Goal: Task Accomplishment & Management: Manage account settings

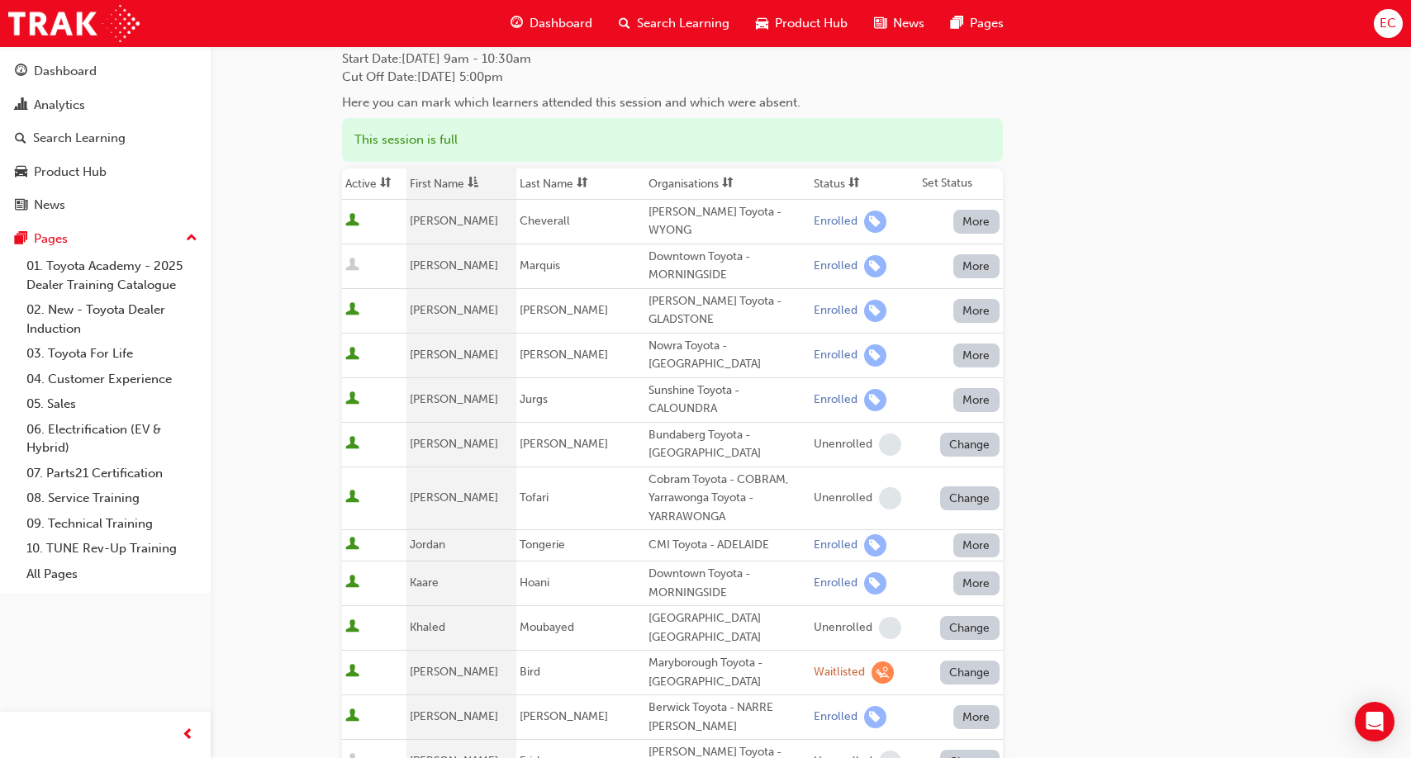
scroll to position [65, 0]
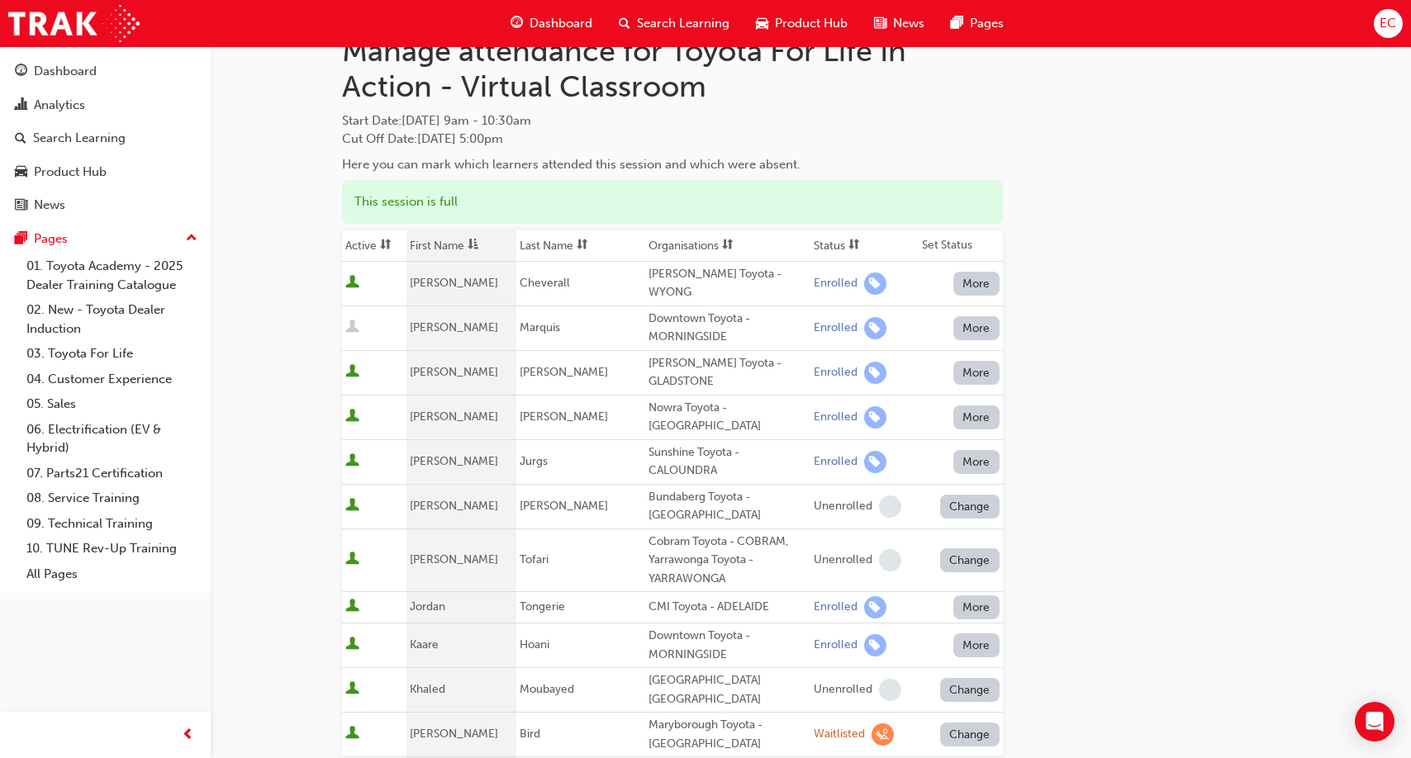
click at [443, 239] on th "First Name" at bounding box center [461, 245] width 110 height 31
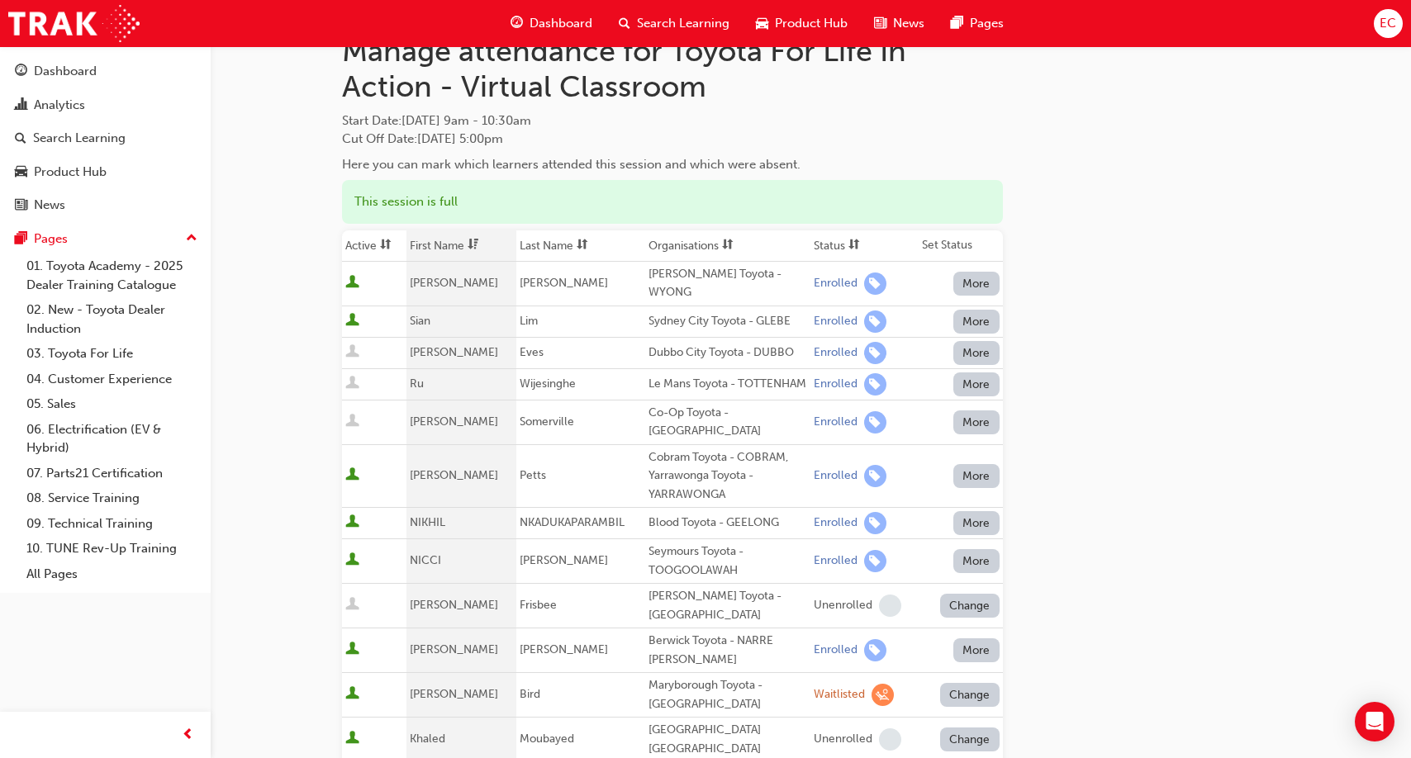
click at [443, 239] on th "First Name" at bounding box center [461, 245] width 110 height 31
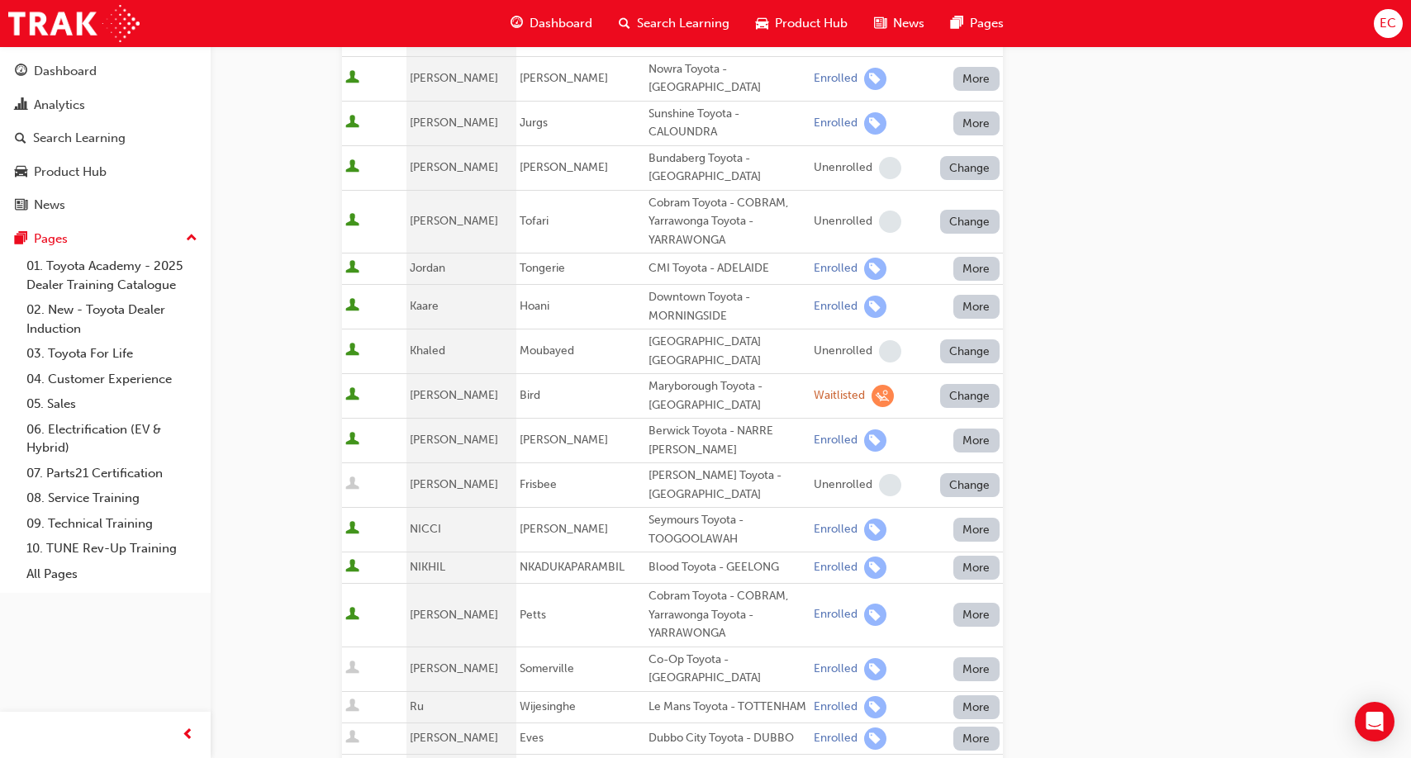
scroll to position [471, 0]
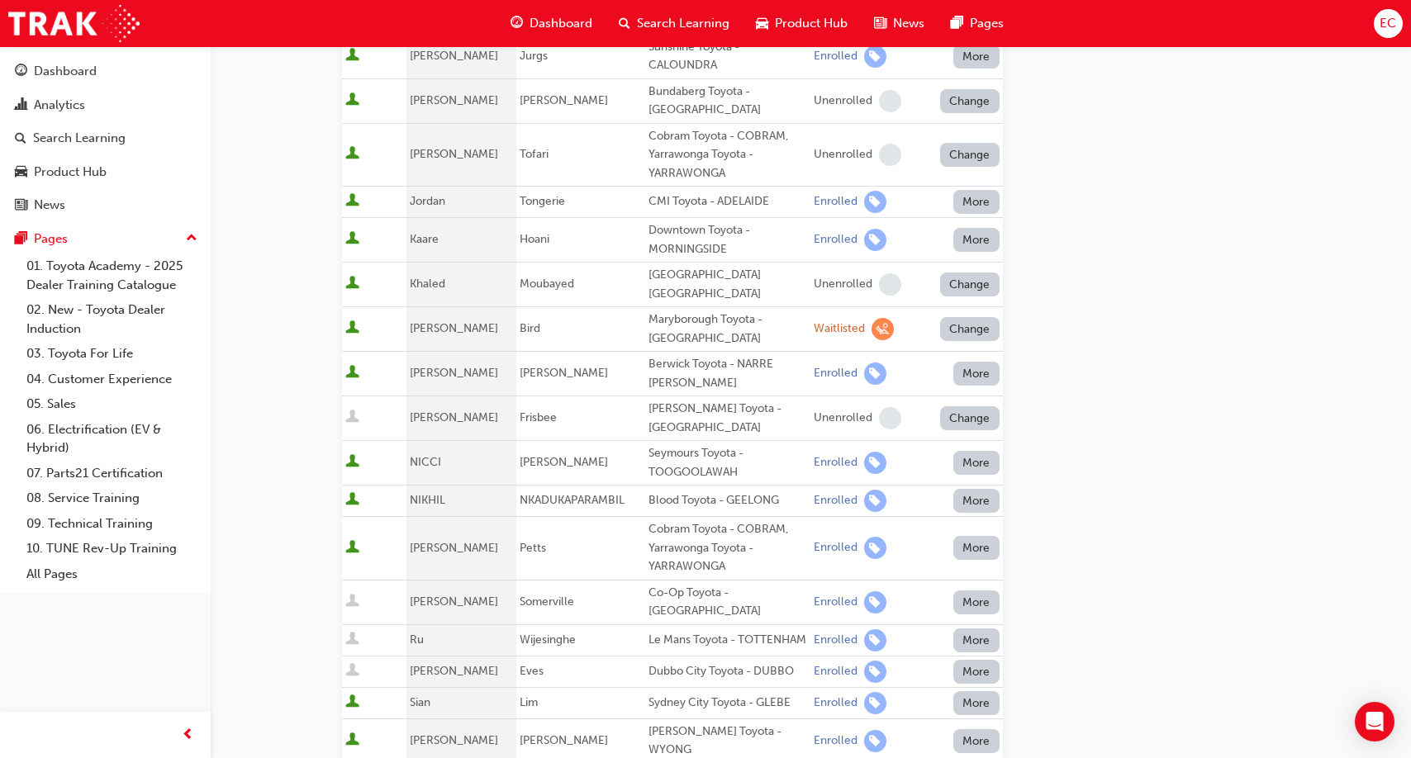
click at [723, 520] on div "Cobram Toyota - COBRAM, Yarrawonga Toyota - YARRAWONGA" at bounding box center [727, 548] width 159 height 56
drag, startPoint x: 723, startPoint y: 519, endPoint x: 657, endPoint y: 516, distance: 66.1
click at [655, 520] on div "Cobram Toyota - COBRAM, Yarrawonga Toyota - YARRAWONGA" at bounding box center [727, 548] width 159 height 56
copy div "Cobram Toyota"
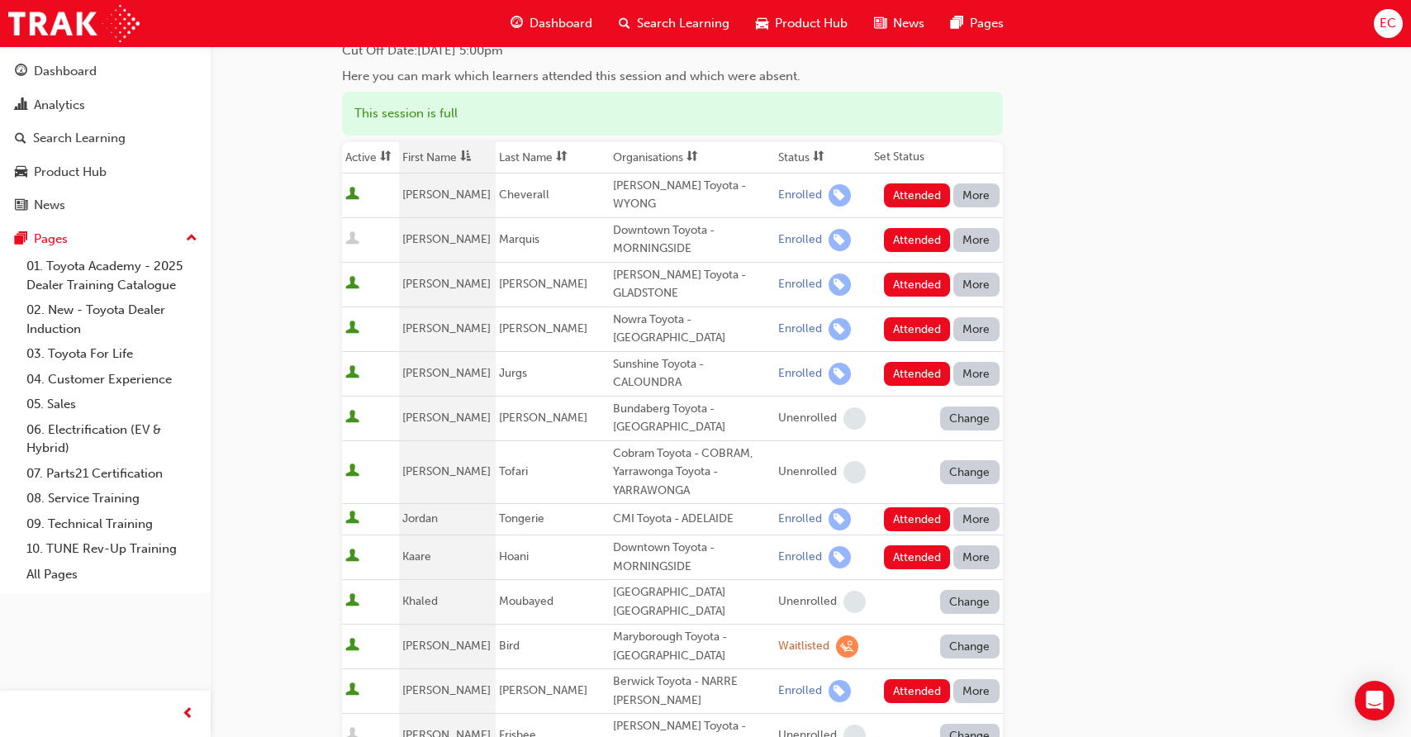
scroll to position [154, 0]
click at [679, 191] on div "[PERSON_NAME] Toyota - WYONG" at bounding box center [692, 194] width 159 height 37
copy div "[PERSON_NAME] Toyota - WYONG"
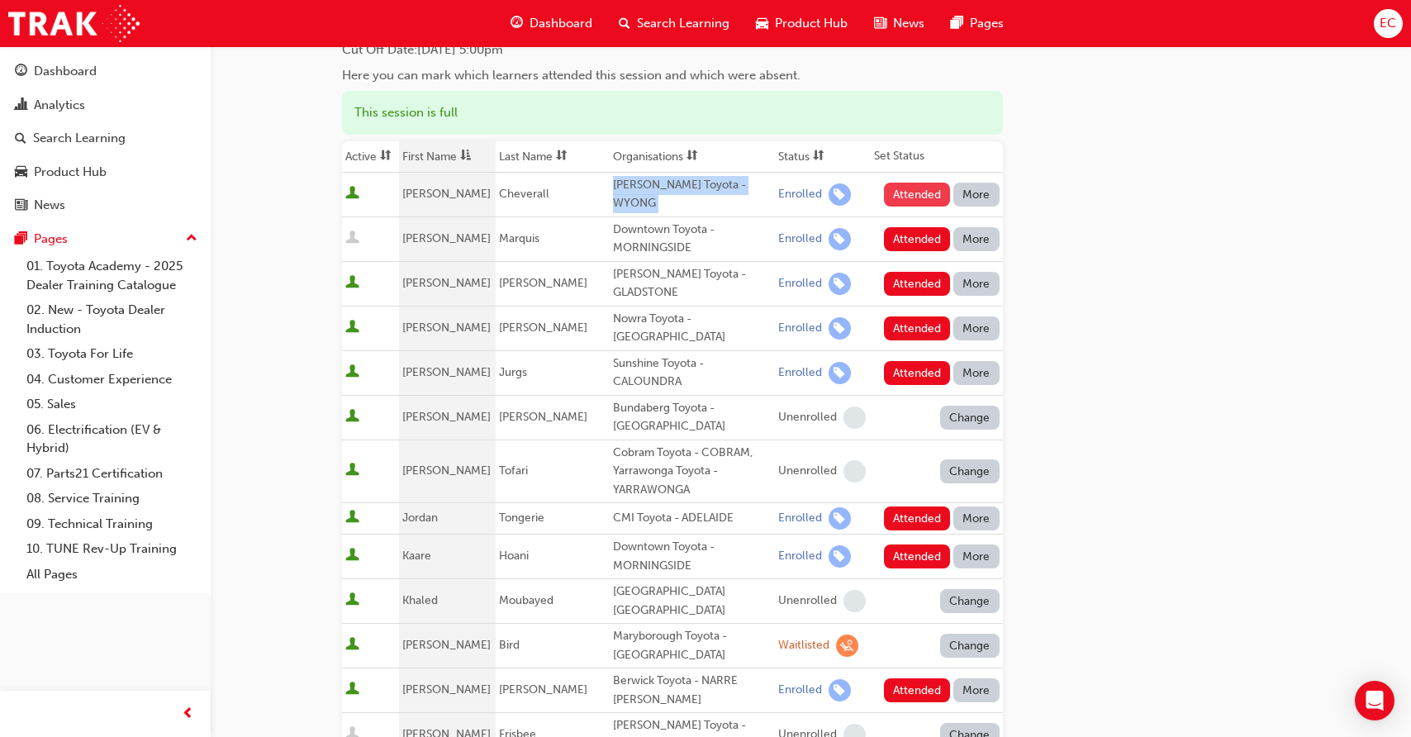
click at [917, 189] on button "Attended" at bounding box center [917, 195] width 67 height 24
click at [907, 272] on button "Attended" at bounding box center [917, 284] width 67 height 24
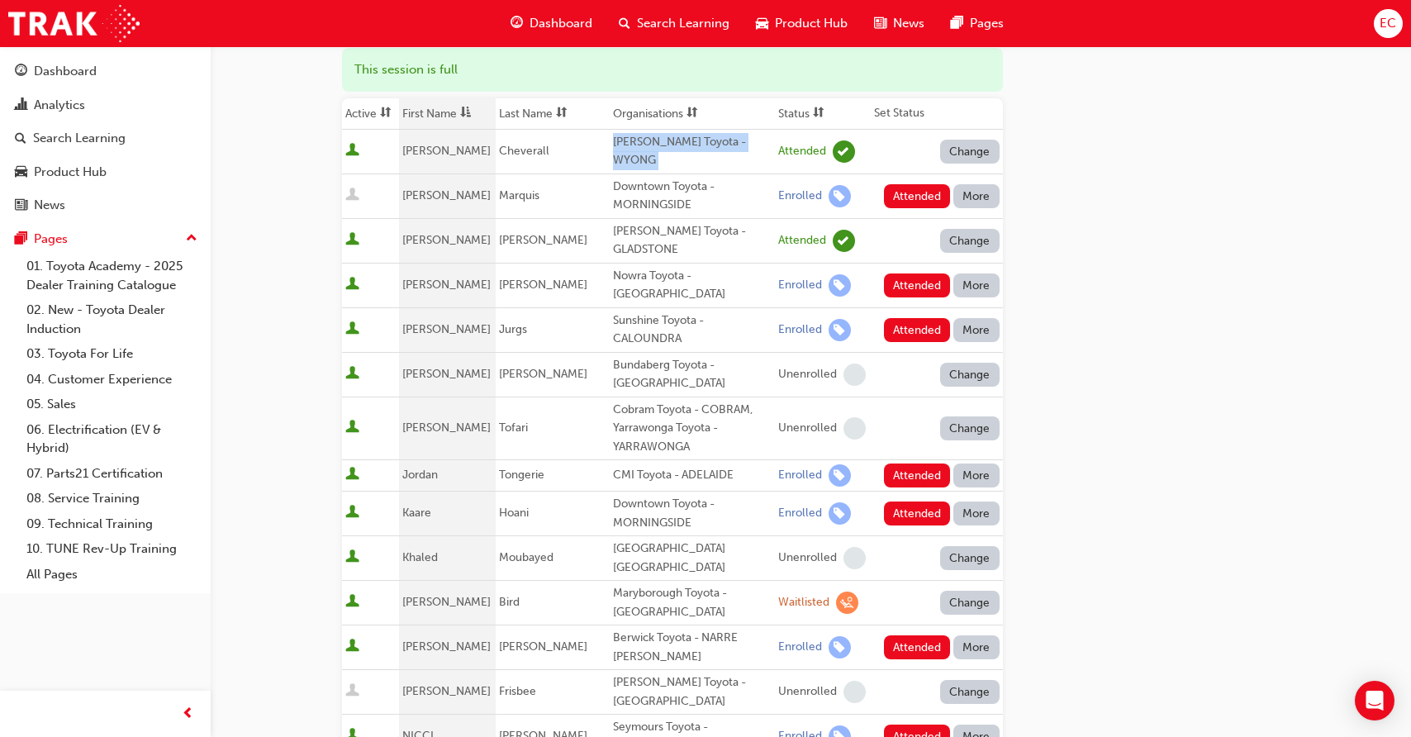
scroll to position [194, 0]
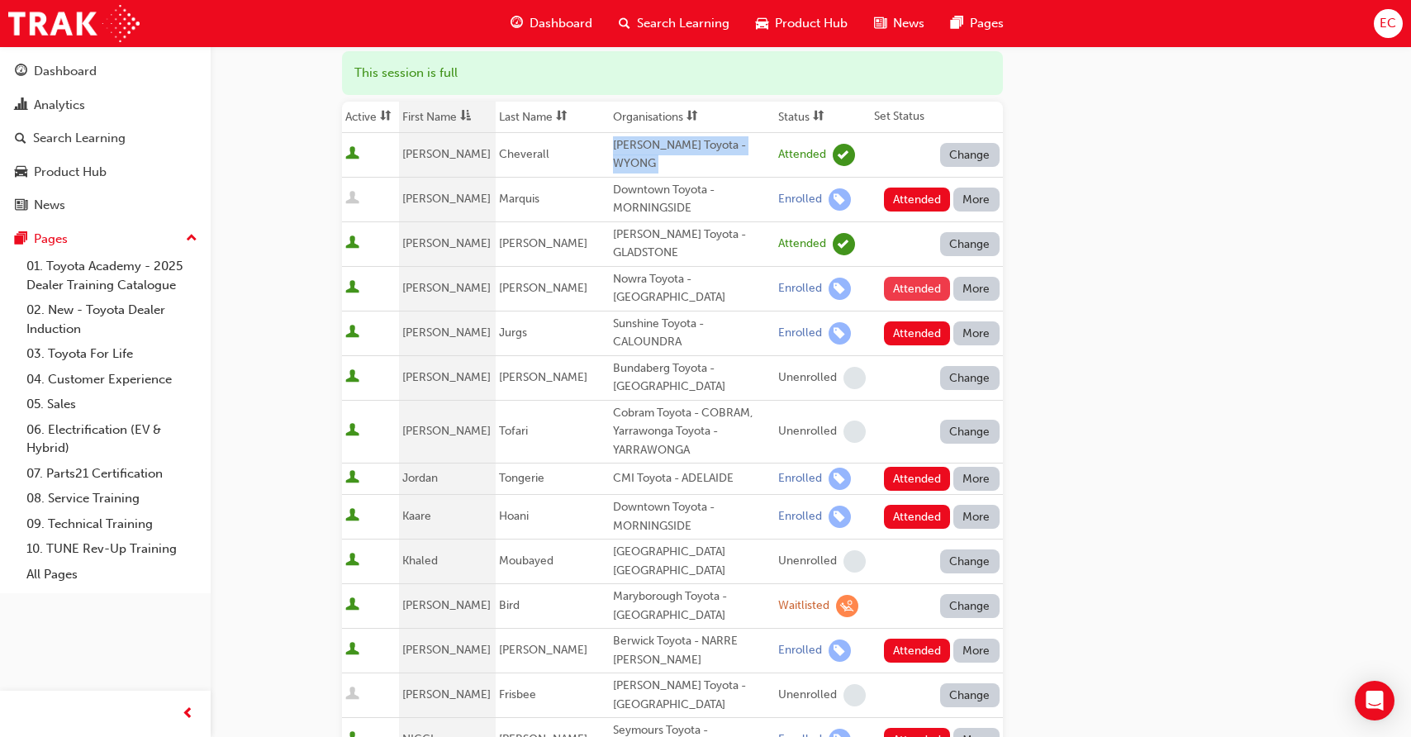
click at [919, 277] on button "Attended" at bounding box center [917, 289] width 67 height 24
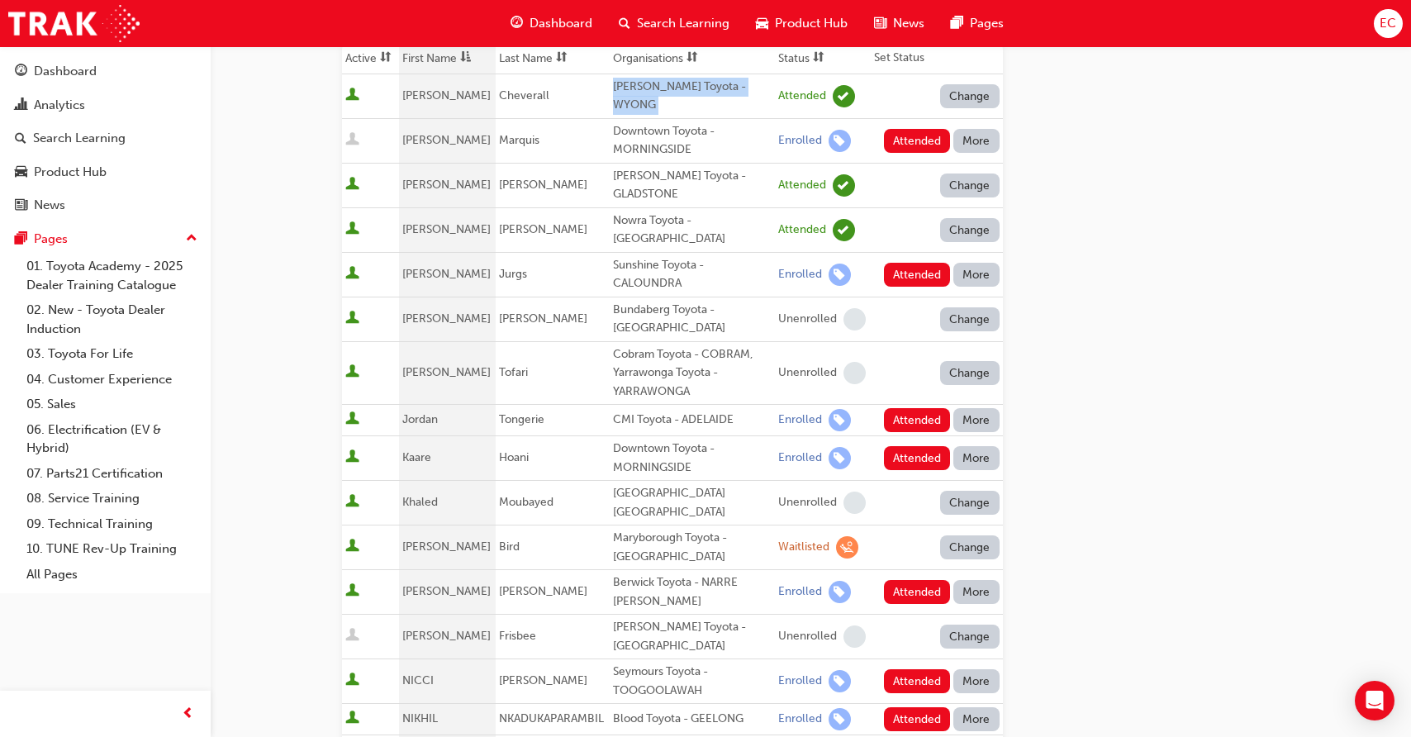
scroll to position [254, 0]
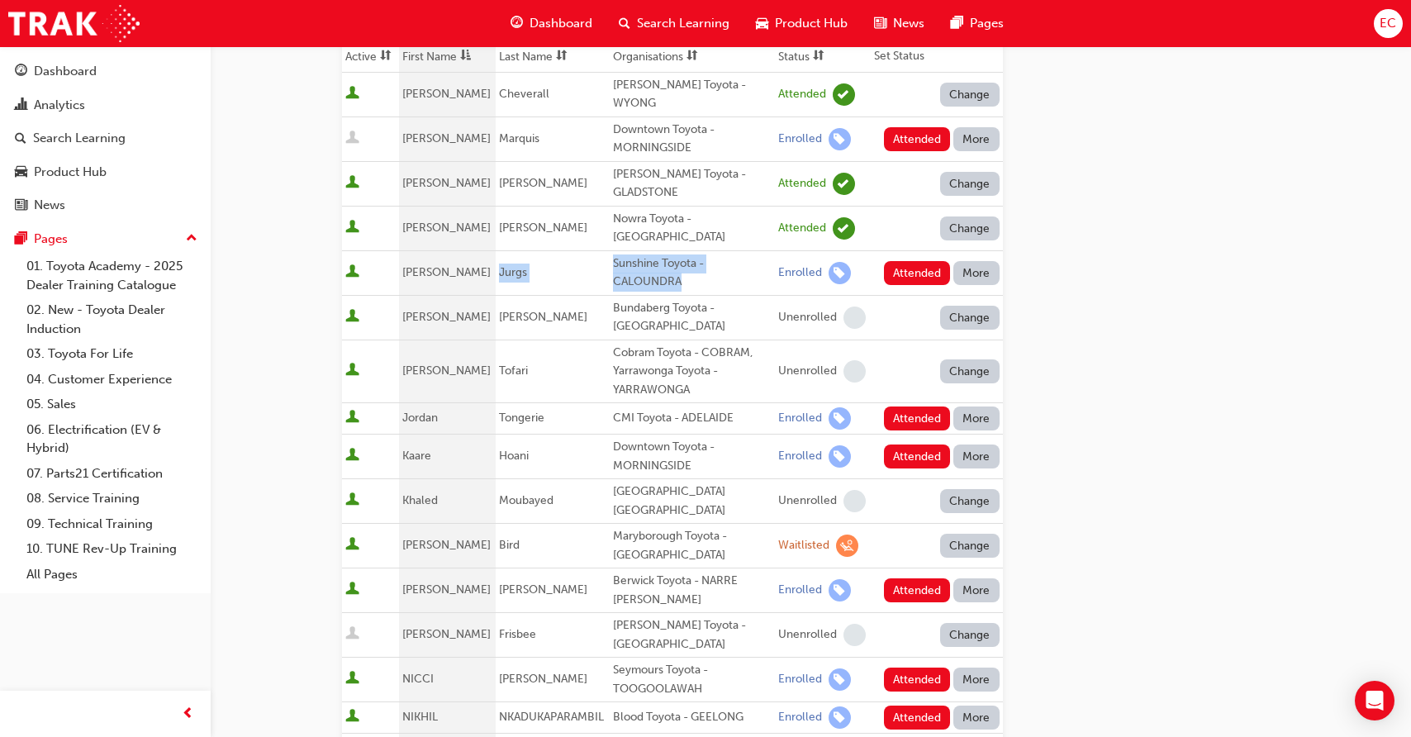
drag, startPoint x: 490, startPoint y: 258, endPoint x: 686, endPoint y: 268, distance: 196.8
click at [686, 268] on tr "[PERSON_NAME] Sunshine Toyota - CALOUNDRA Enrolled Attended More" at bounding box center [672, 272] width 661 height 45
copy tr "Jurgs Sunshine Toyota - CALOUNDRA"
click at [903, 264] on button "Attended" at bounding box center [917, 273] width 67 height 24
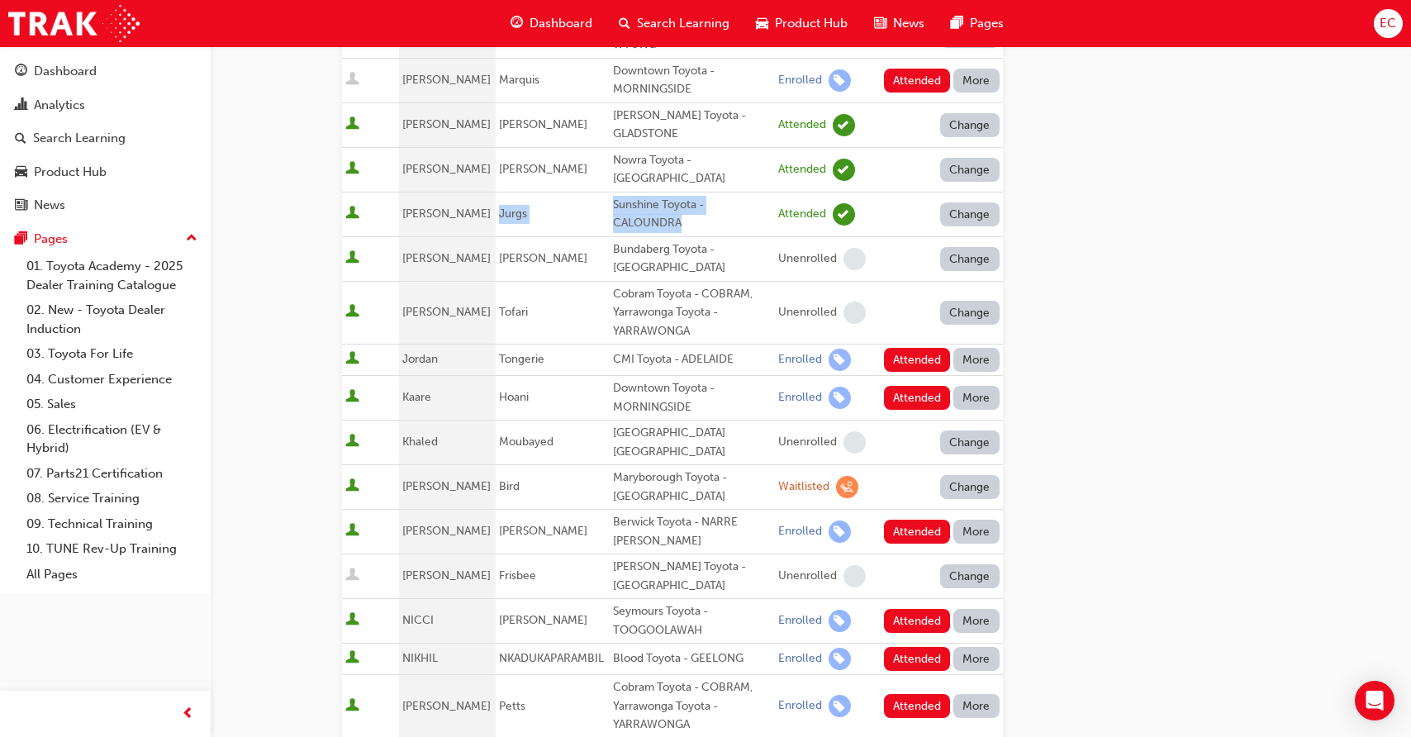
scroll to position [325, 0]
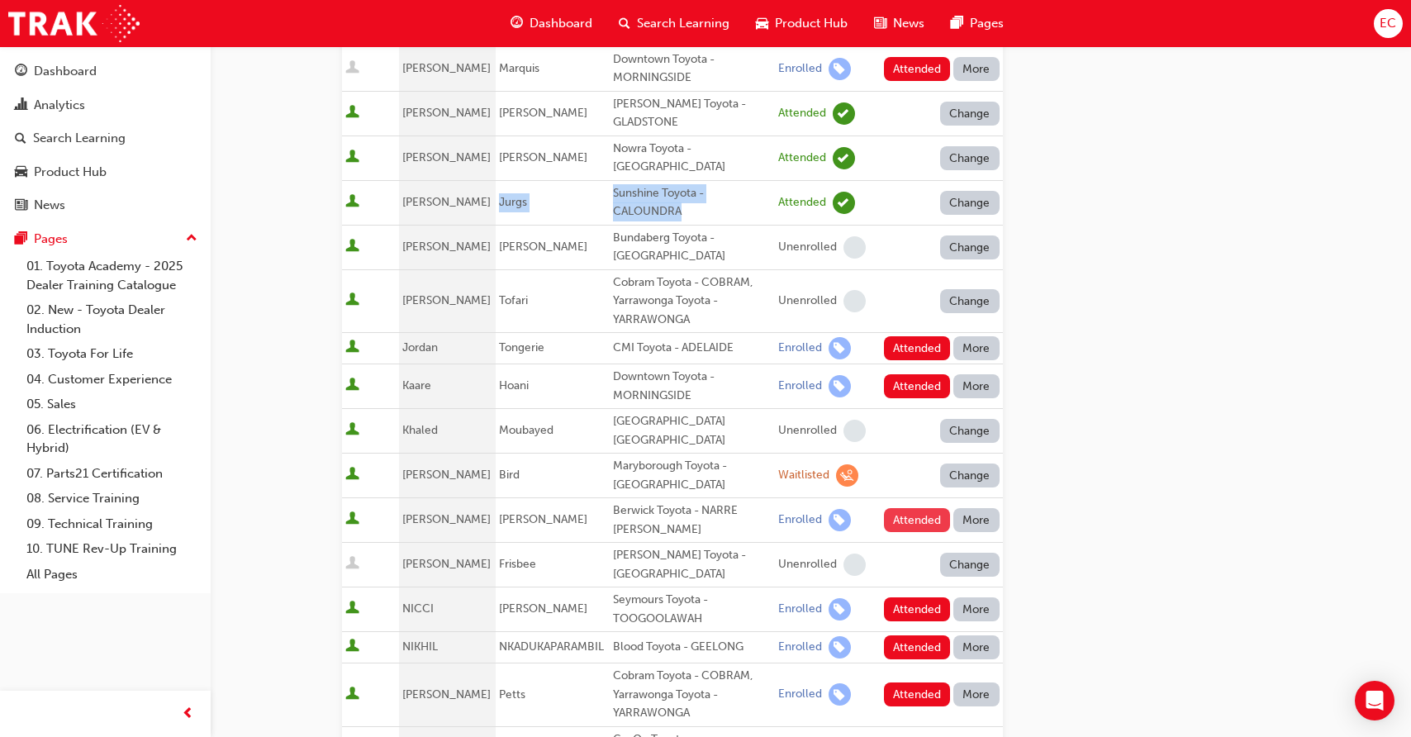
click at [893, 510] on button "Attended" at bounding box center [917, 520] width 67 height 24
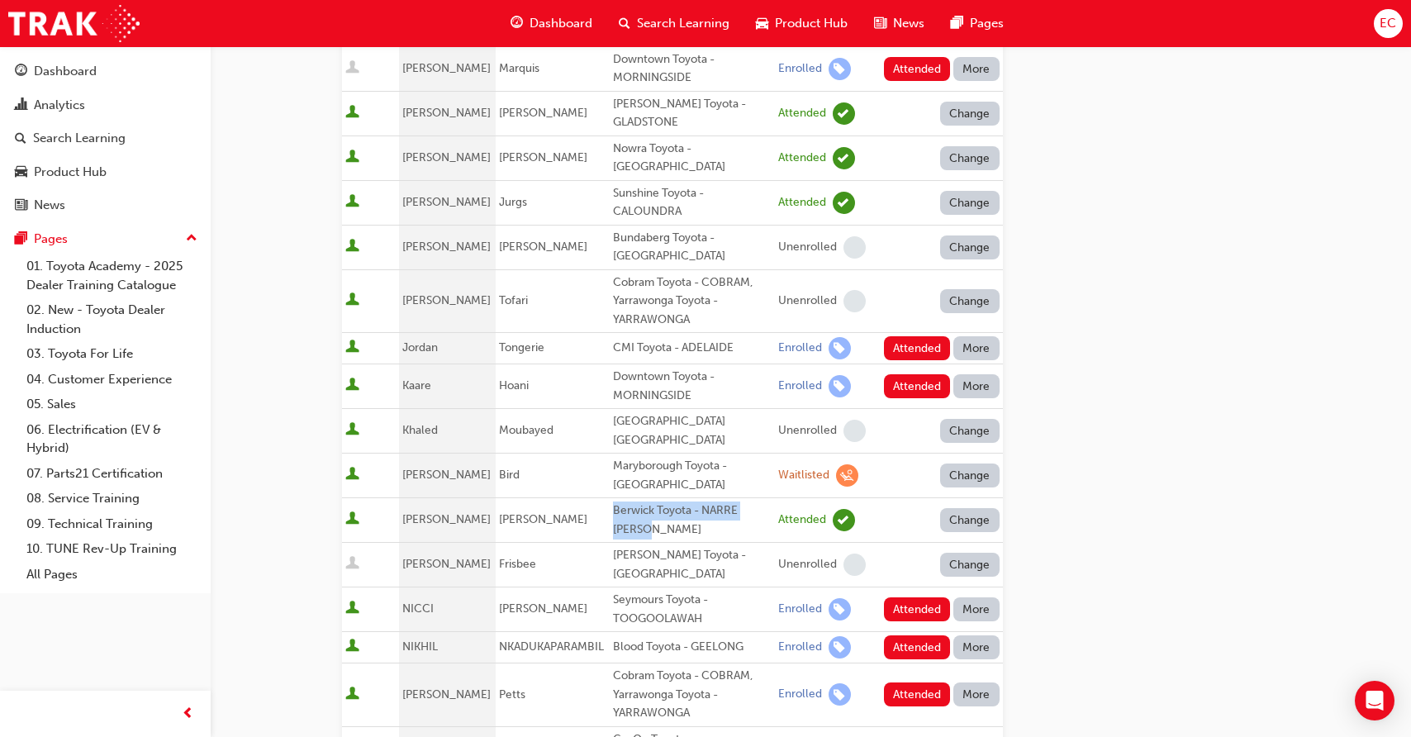
drag, startPoint x: 658, startPoint y: 510, endPoint x: 604, endPoint y: 500, distance: 55.4
click at [609, 500] on td "Berwick Toyota - NARRE [PERSON_NAME]" at bounding box center [691, 520] width 165 height 45
copy div "Berwick Toyota - NARRE [PERSON_NAME]"
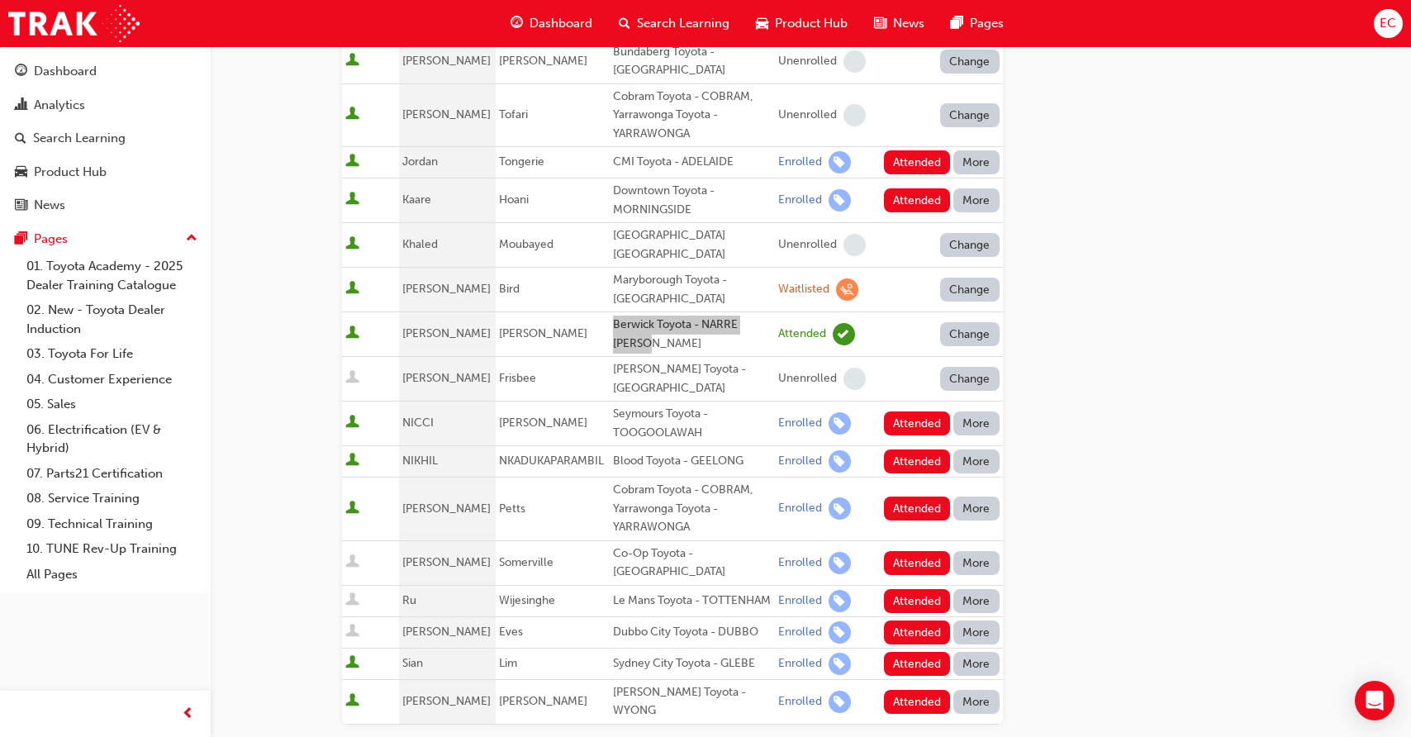
scroll to position [501, 0]
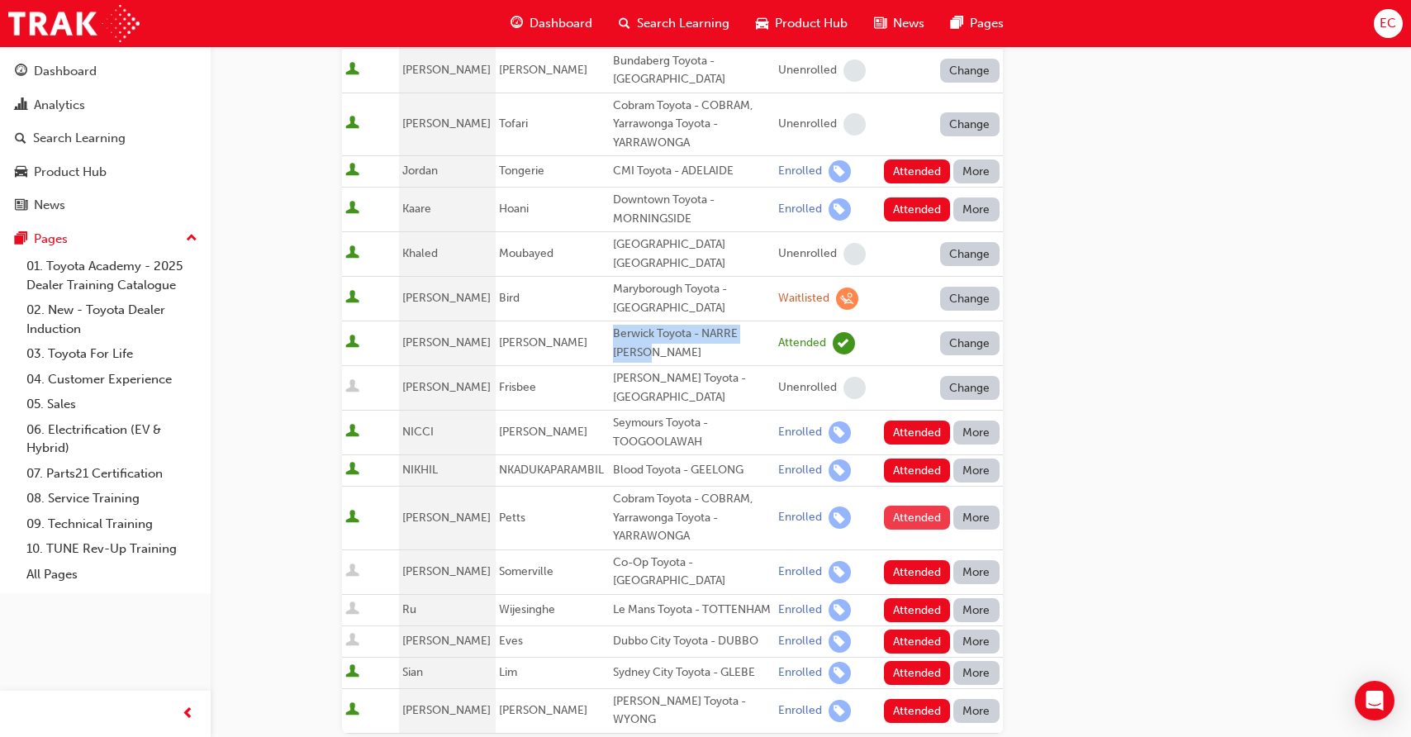
click at [913, 505] on button "Attended" at bounding box center [917, 517] width 67 height 24
click at [913, 505] on div "Change" at bounding box center [939, 517] width 118 height 24
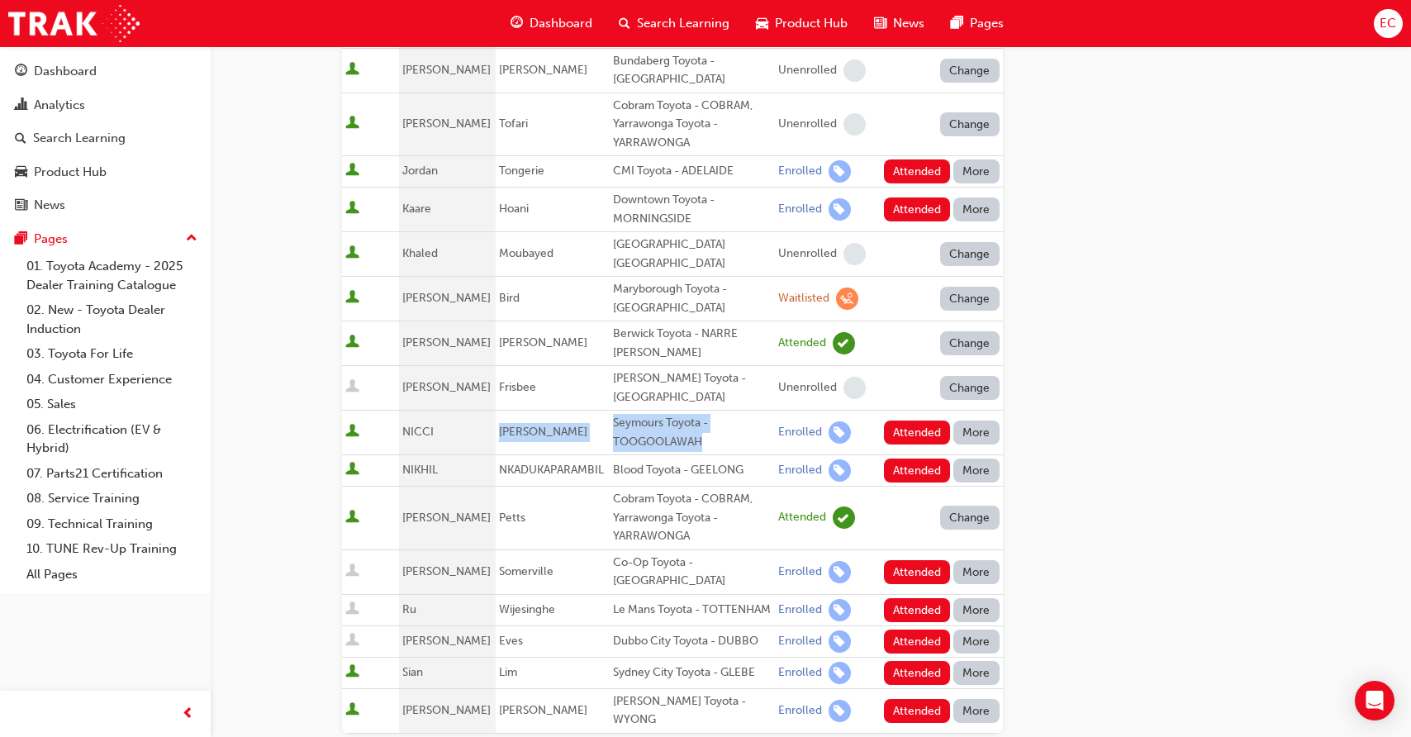
drag, startPoint x: 486, startPoint y: 416, endPoint x: 711, endPoint y: 425, distance: 225.6
click at [711, 425] on tr "[PERSON_NAME] Toyota - TOOGOOLAWAH Enrolled Attended More" at bounding box center [672, 432] width 661 height 45
copy tr "[PERSON_NAME] Toyota - TOOGOOLAWAH"
click at [901, 420] on button "Attended" at bounding box center [917, 432] width 67 height 24
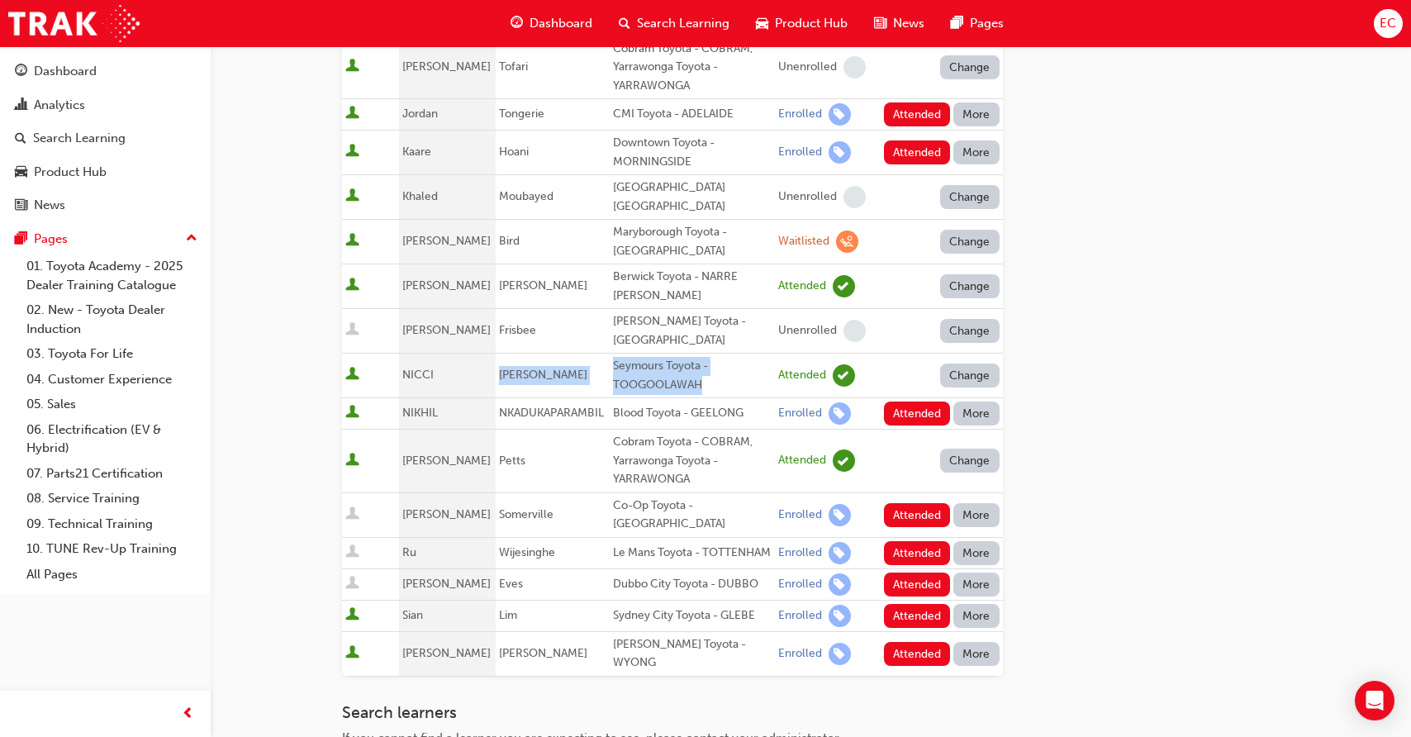
scroll to position [564, 0]
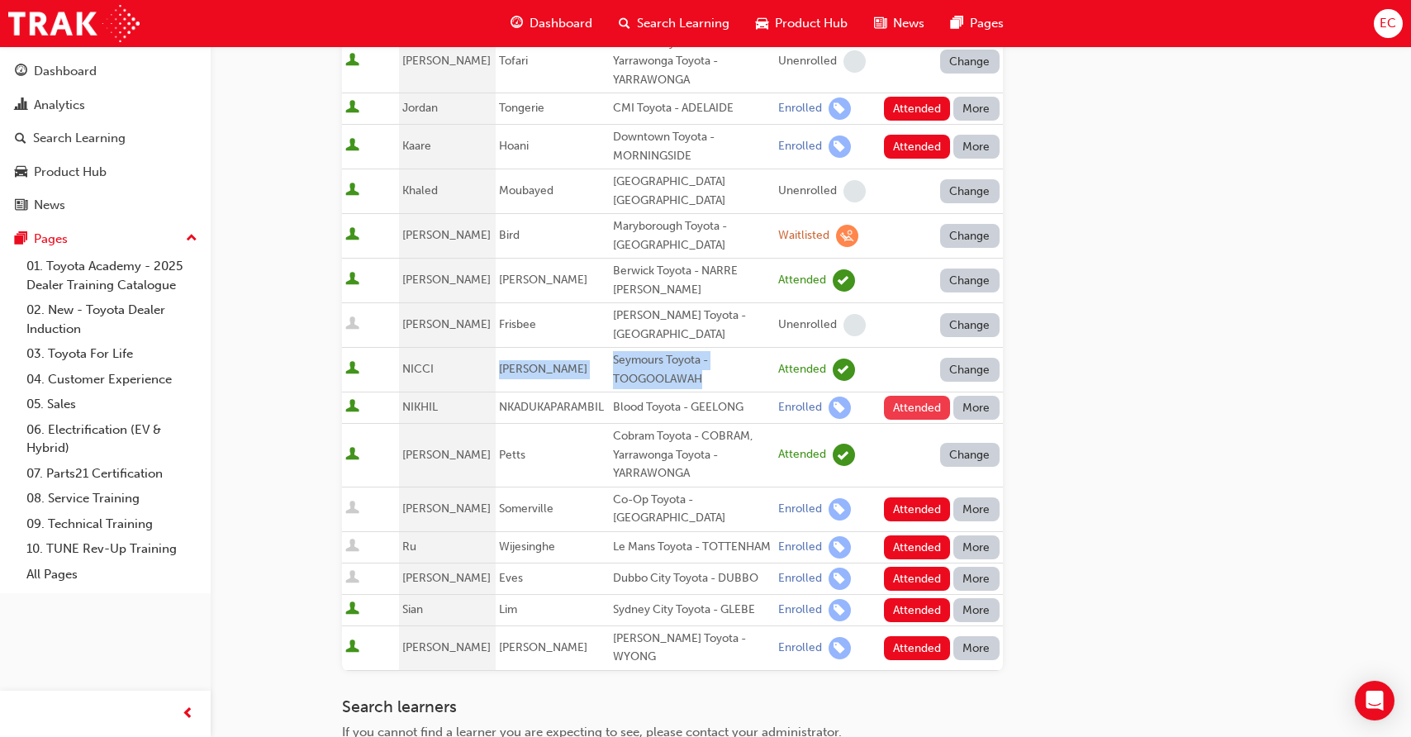
click at [913, 396] on button "Attended" at bounding box center [917, 408] width 67 height 24
click at [903, 598] on button "Attended" at bounding box center [917, 610] width 67 height 24
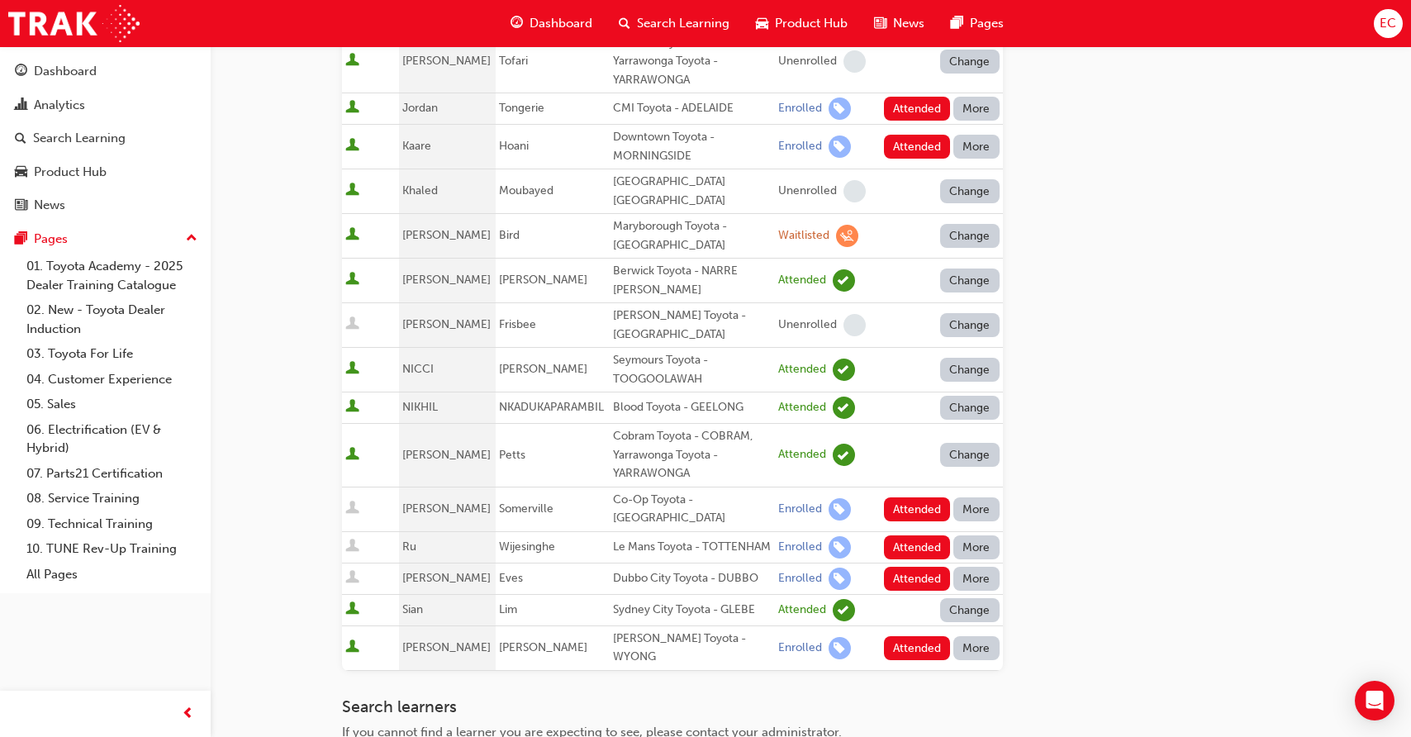
click at [650, 600] on div "Sydney City Toyota - GLEBE" at bounding box center [692, 609] width 159 height 19
copy div "Sydney City Toyota - GLEBE"
click at [646, 351] on div "Seymours Toyota - TOOGOOLAWAH" at bounding box center [692, 369] width 159 height 37
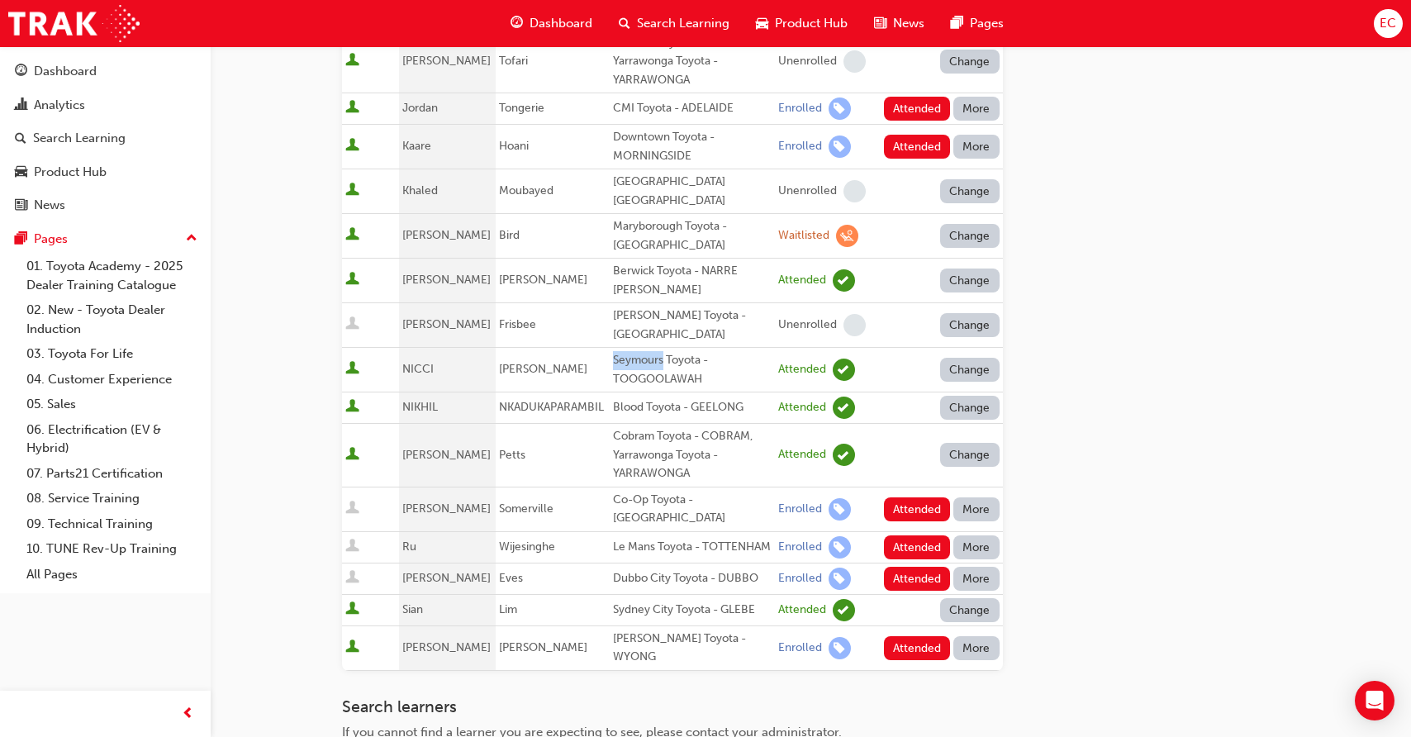
click at [646, 351] on div "Seymours Toyota - TOOGOOLAWAH" at bounding box center [692, 369] width 159 height 37
copy div "Seymours Toyota - TOOGOOLAWAH"
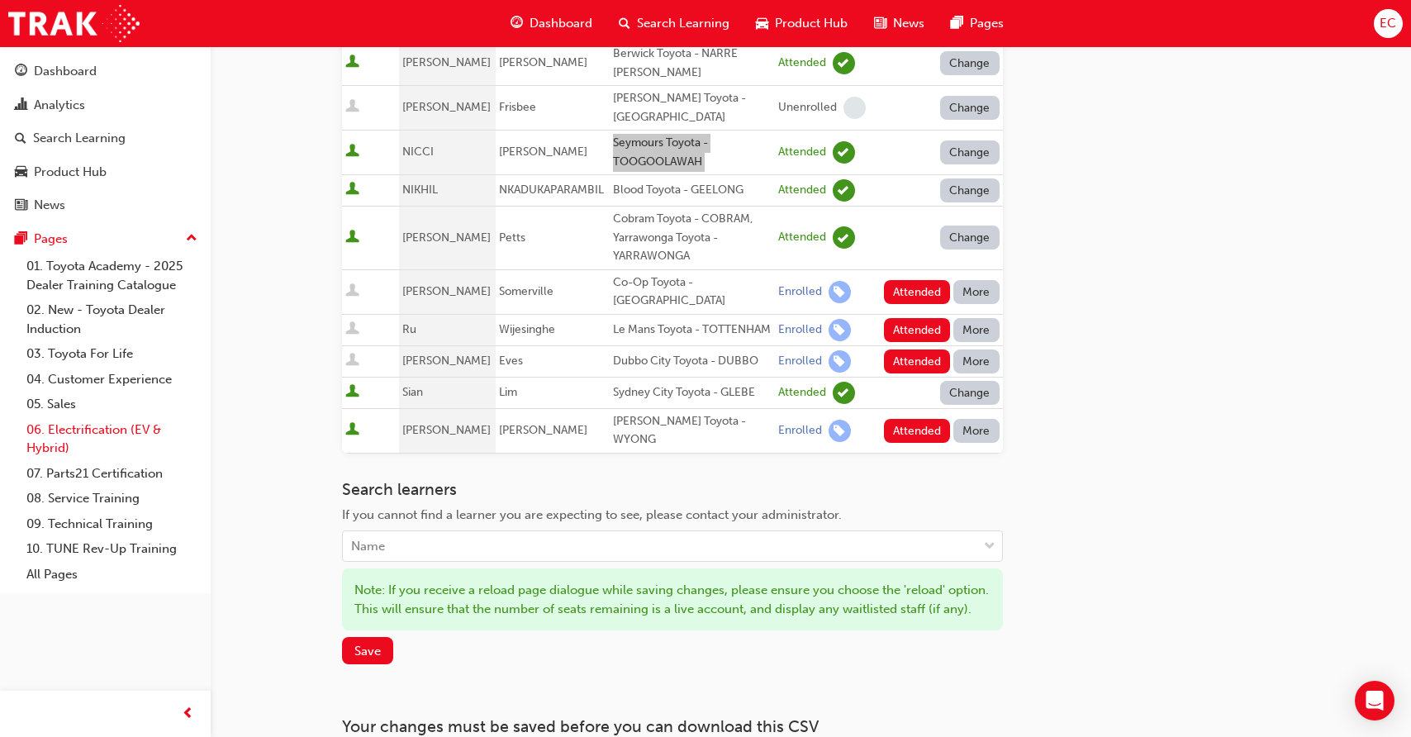
scroll to position [923, 0]
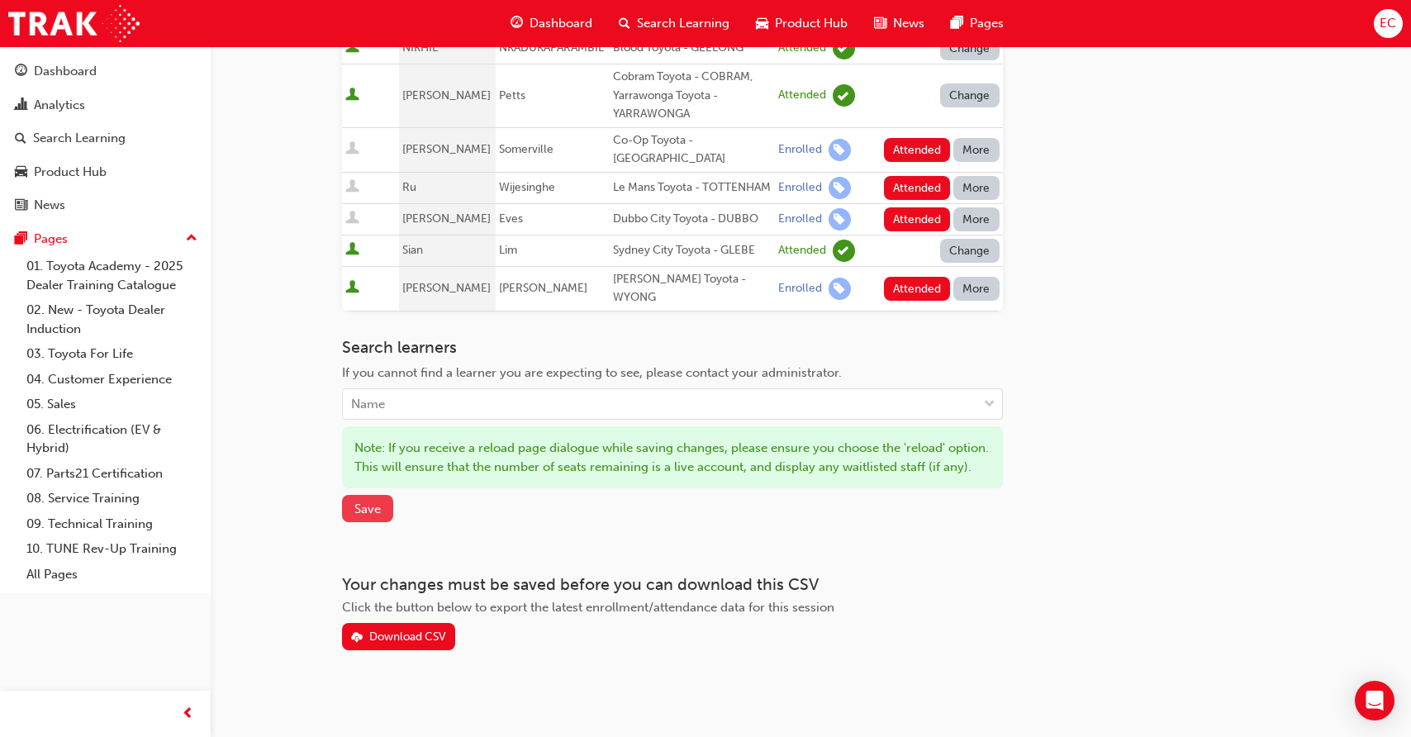
click at [369, 501] on span "Save" at bounding box center [367, 508] width 26 height 15
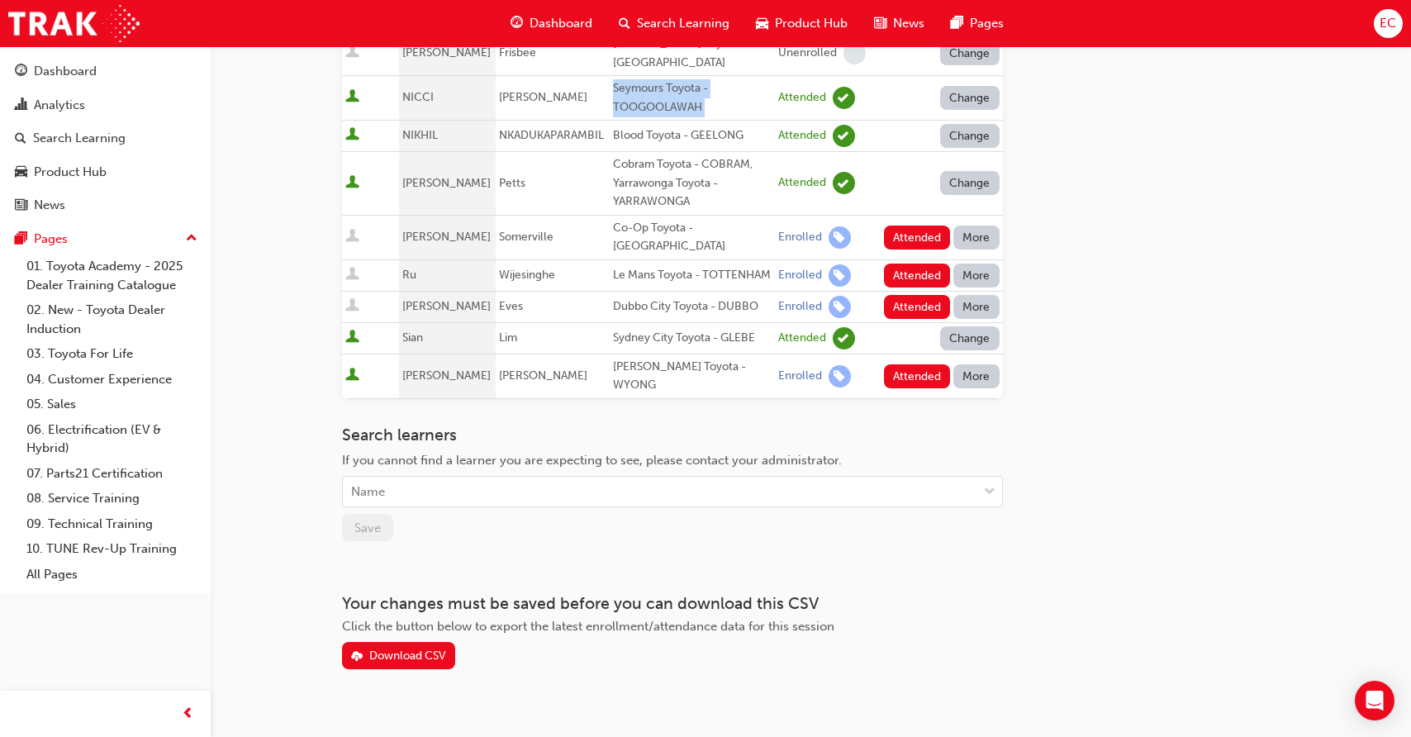
scroll to position [833, 0]
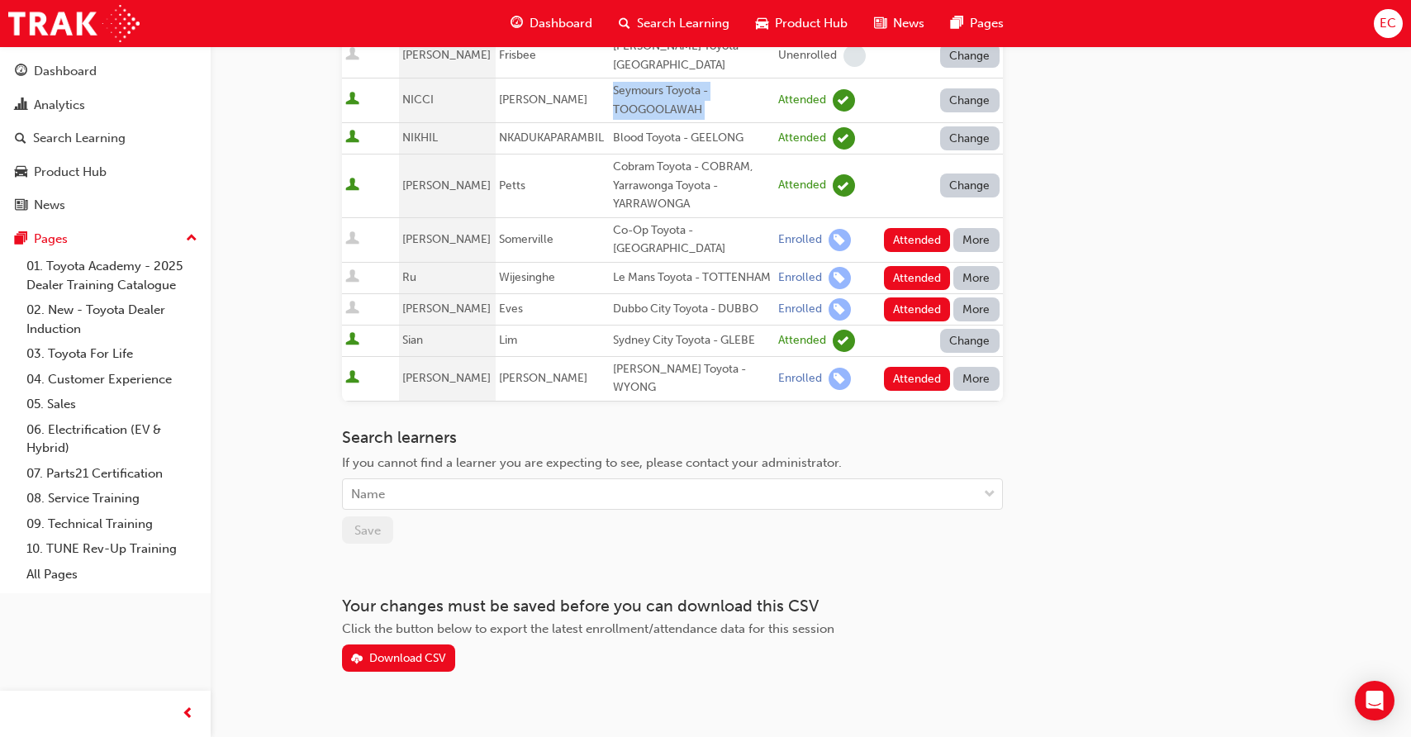
click at [968, 367] on button "More" at bounding box center [976, 379] width 46 height 24
click at [955, 391] on div "Absent" at bounding box center [951, 398] width 39 height 19
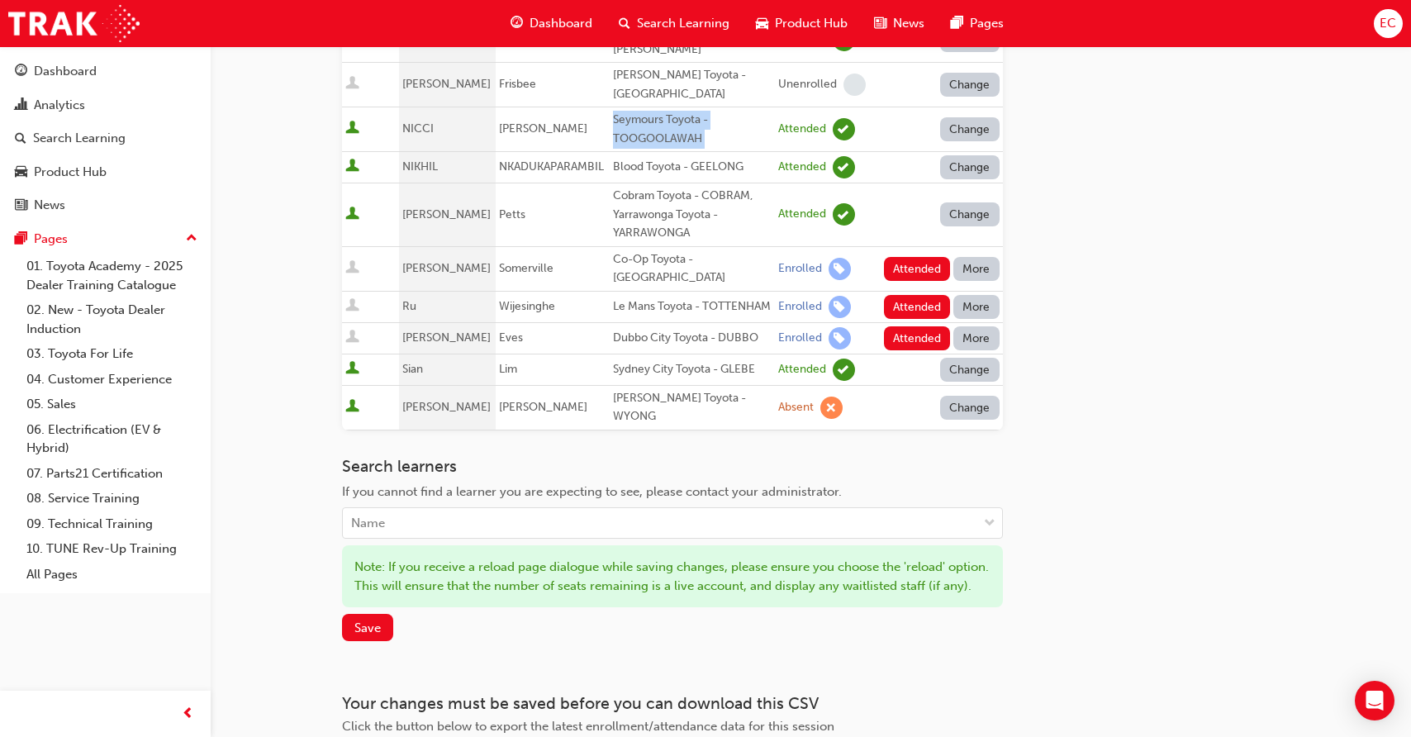
scroll to position [800, 0]
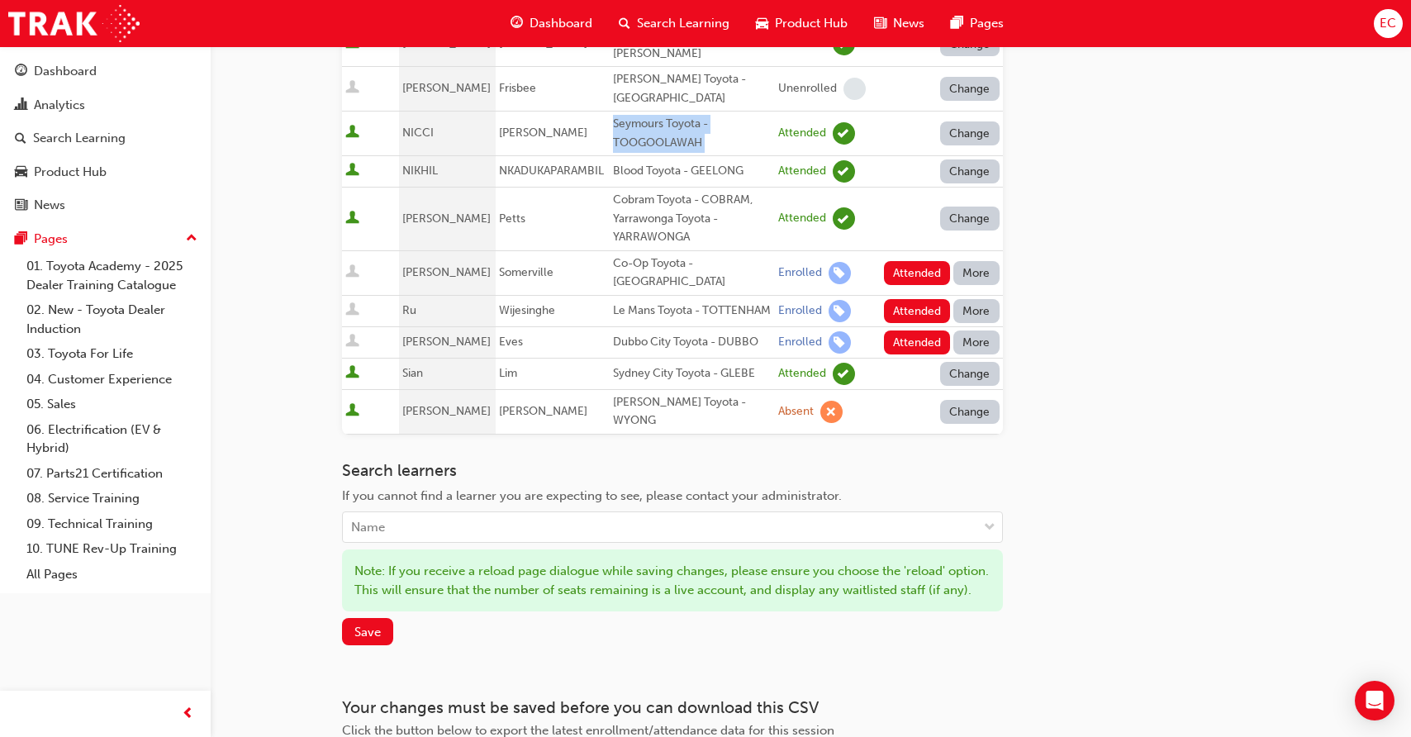
click at [978, 332] on button "More" at bounding box center [976, 342] width 46 height 24
click at [969, 359] on div "Absent" at bounding box center [951, 368] width 39 height 19
click at [975, 299] on button "More" at bounding box center [976, 311] width 46 height 24
click at [975, 327] on div "Absent" at bounding box center [975, 330] width 87 height 19
click at [974, 263] on button "More" at bounding box center [976, 273] width 46 height 24
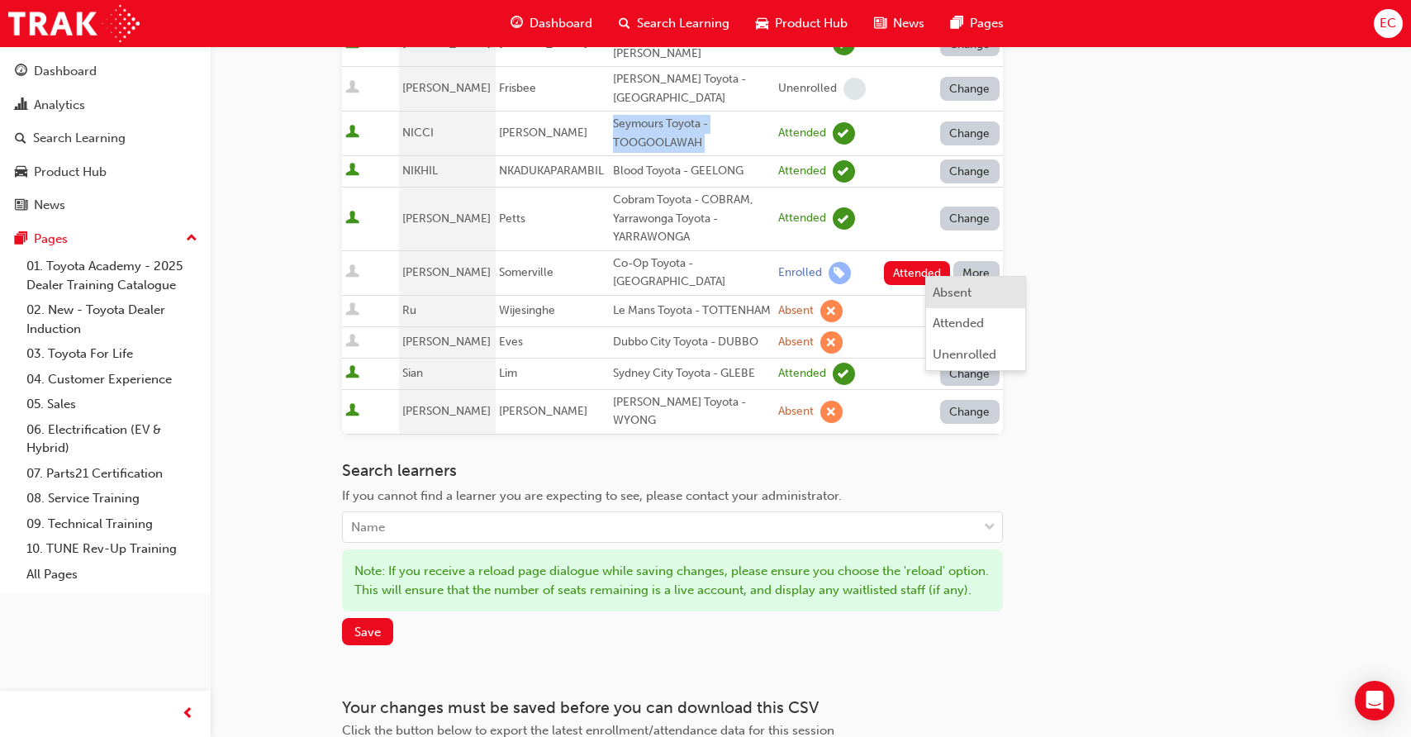
click at [972, 282] on button "Absent" at bounding box center [975, 292] width 99 height 31
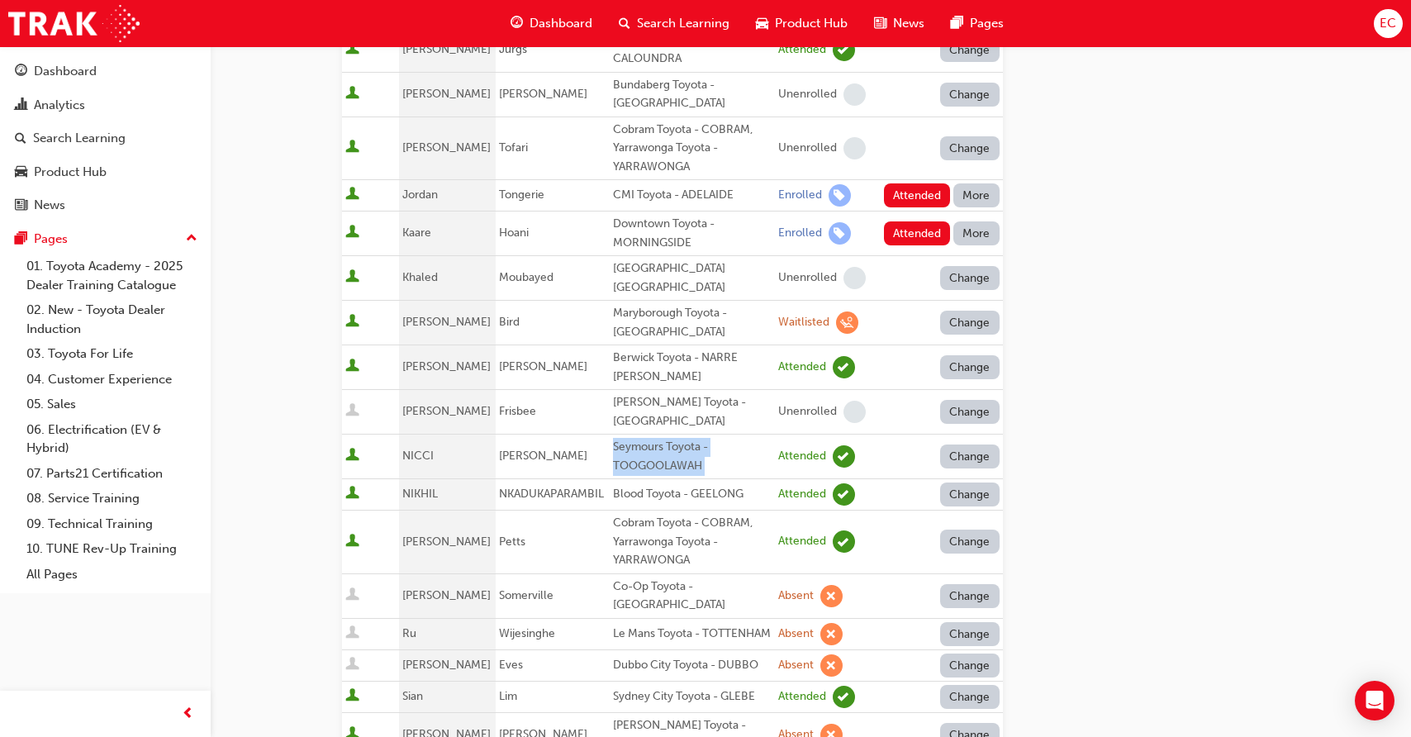
scroll to position [471, 0]
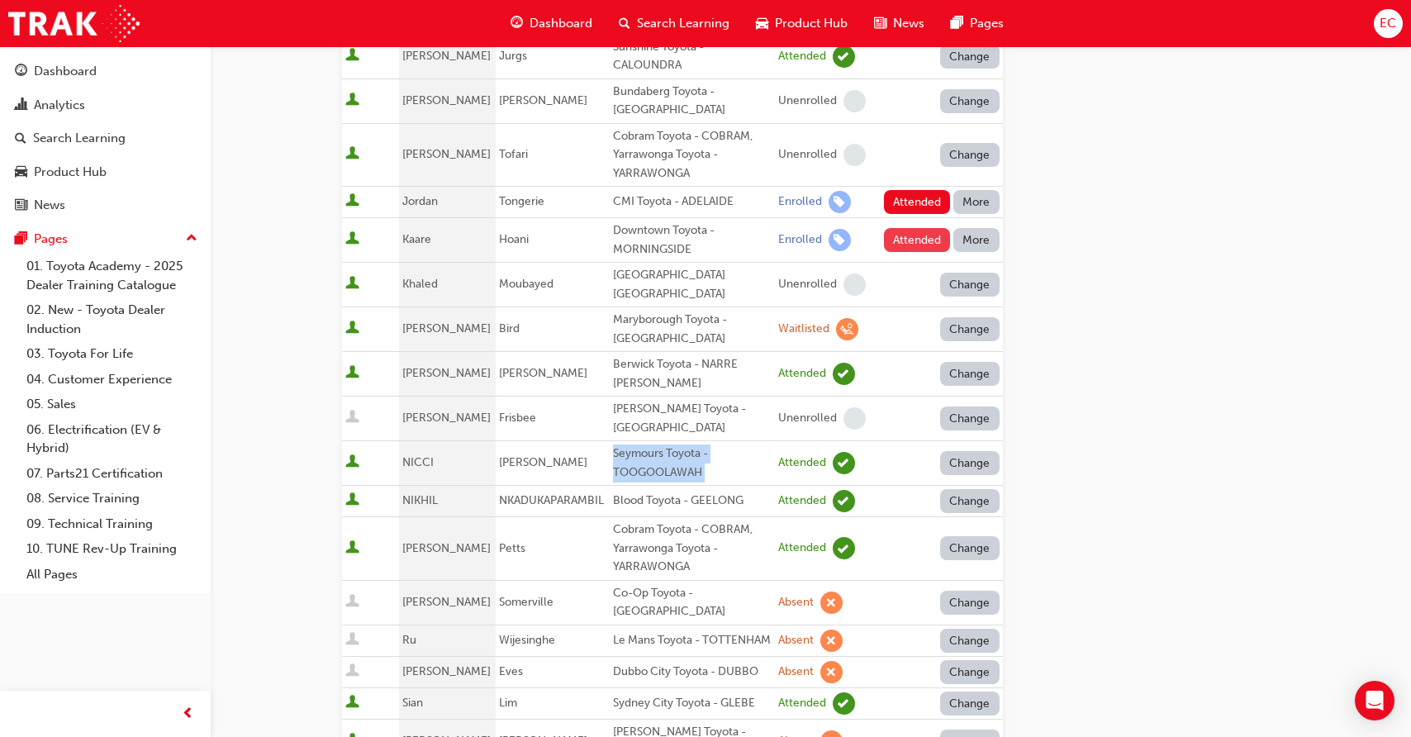
click at [903, 228] on button "Attended" at bounding box center [917, 240] width 67 height 24
click at [903, 192] on button "Attended" at bounding box center [917, 202] width 67 height 24
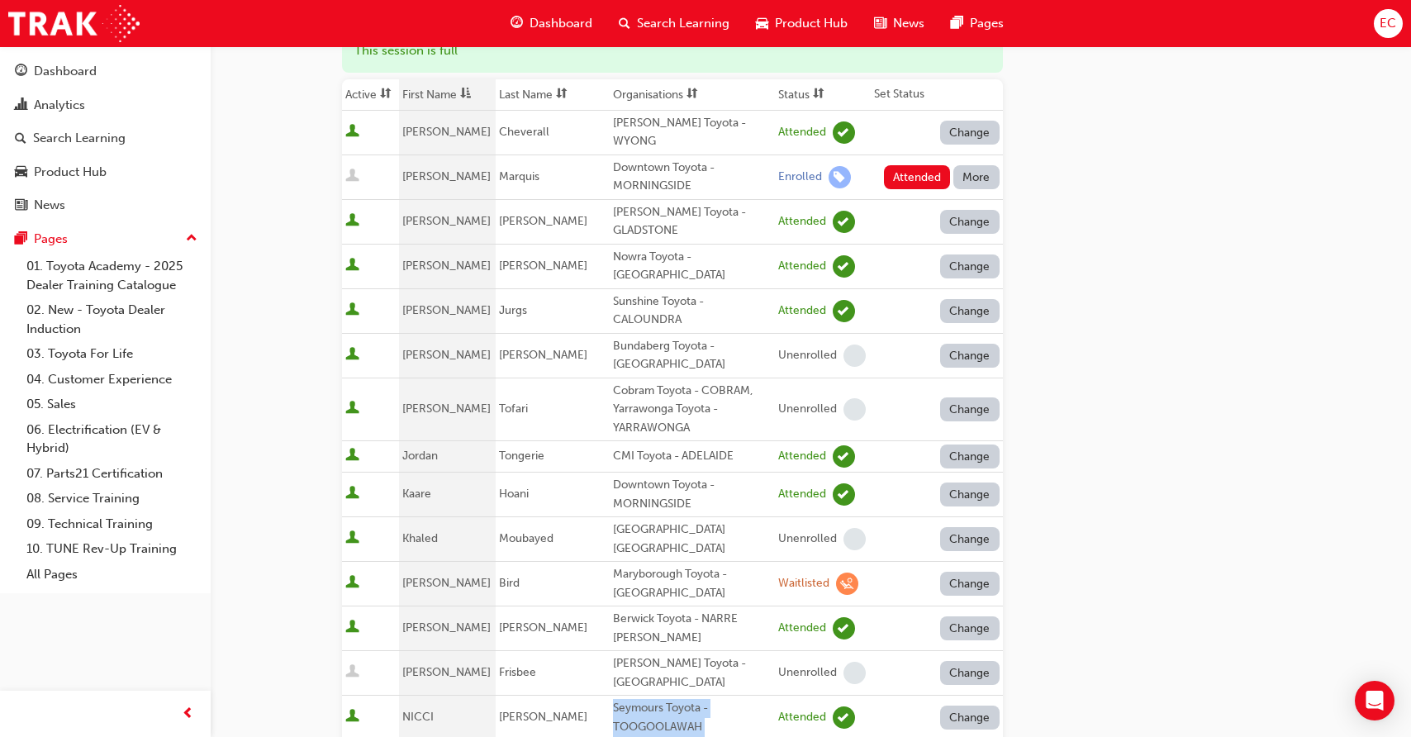
scroll to position [195, 0]
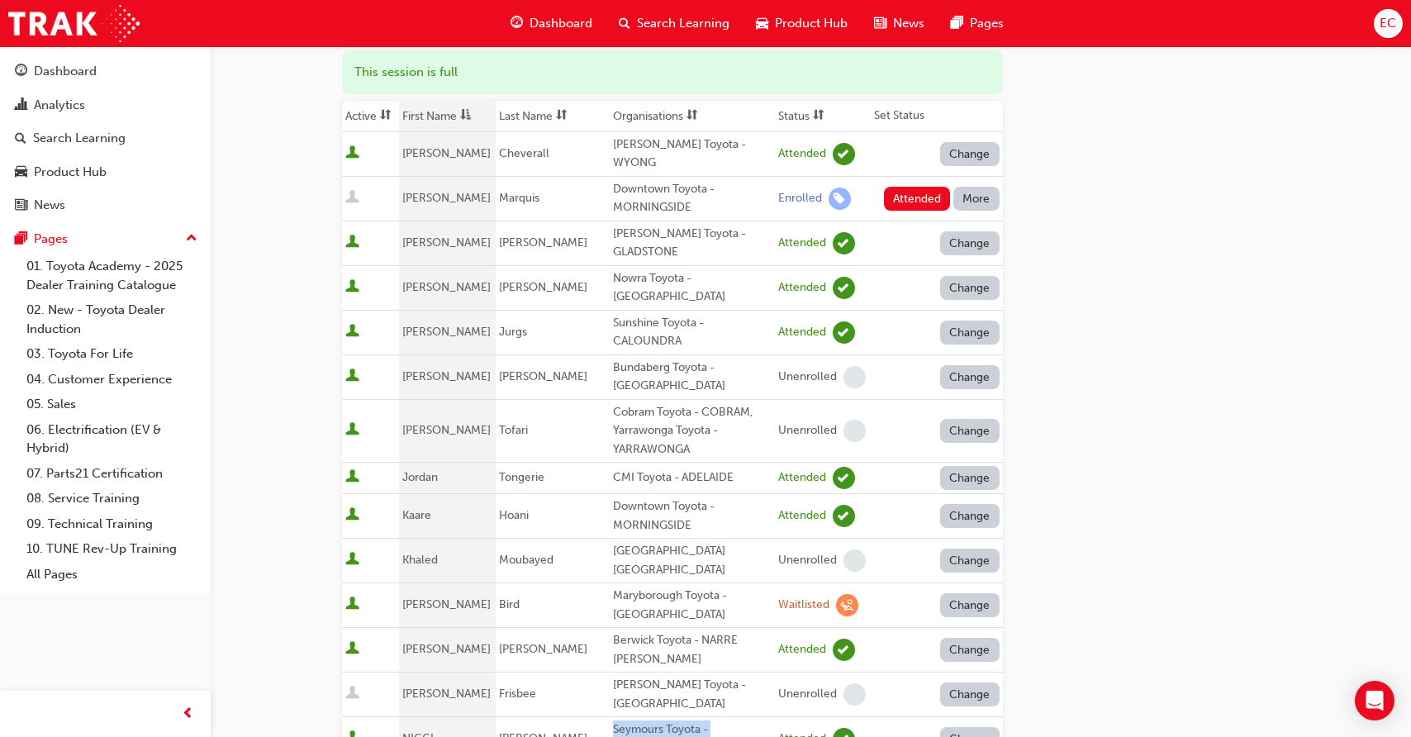
click at [967, 187] on button "More" at bounding box center [976, 199] width 46 height 24
click at [962, 219] on div "Absent" at bounding box center [951, 225] width 39 height 19
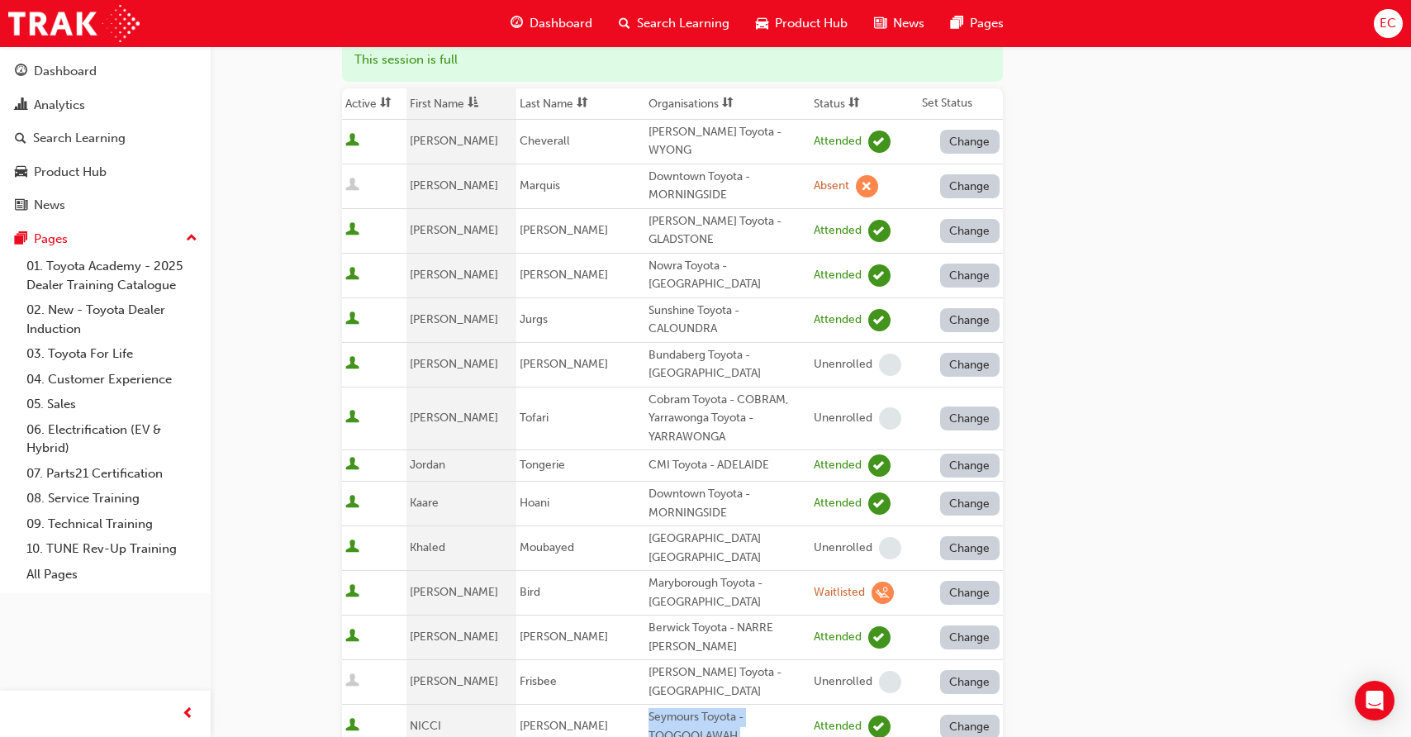
scroll to position [227, 0]
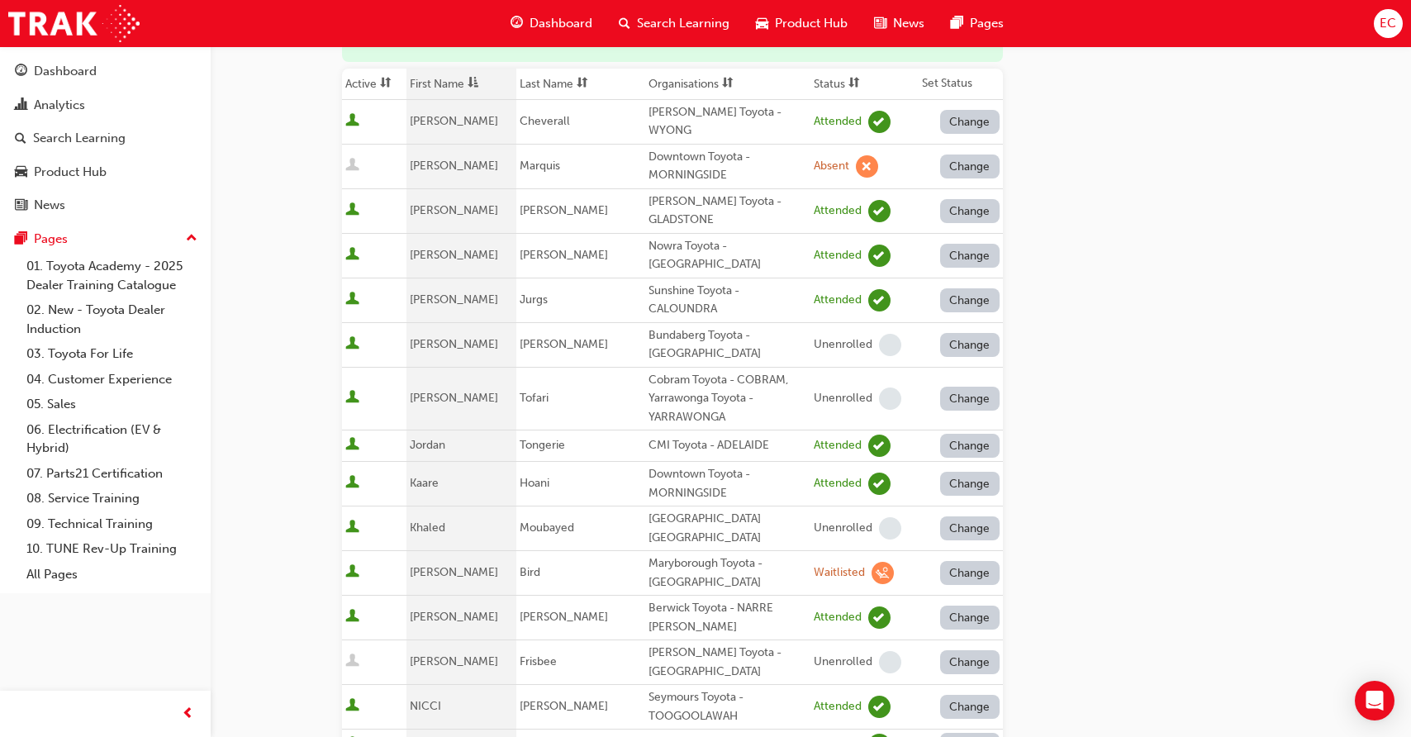
click at [692, 599] on div "Berwick Toyota - NARRE [PERSON_NAME]" at bounding box center [727, 617] width 159 height 37
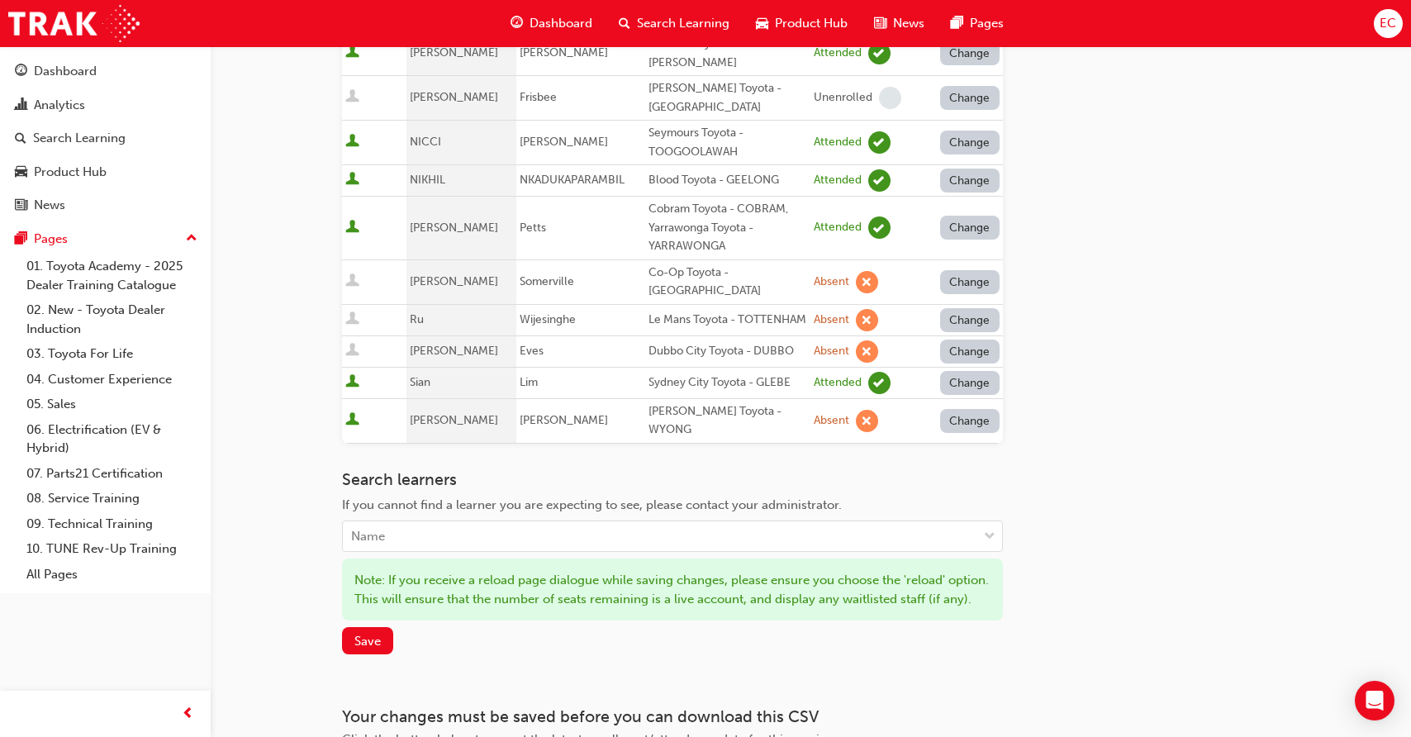
scroll to position [792, 0]
click at [416, 521] on div "Name" at bounding box center [660, 535] width 634 height 29
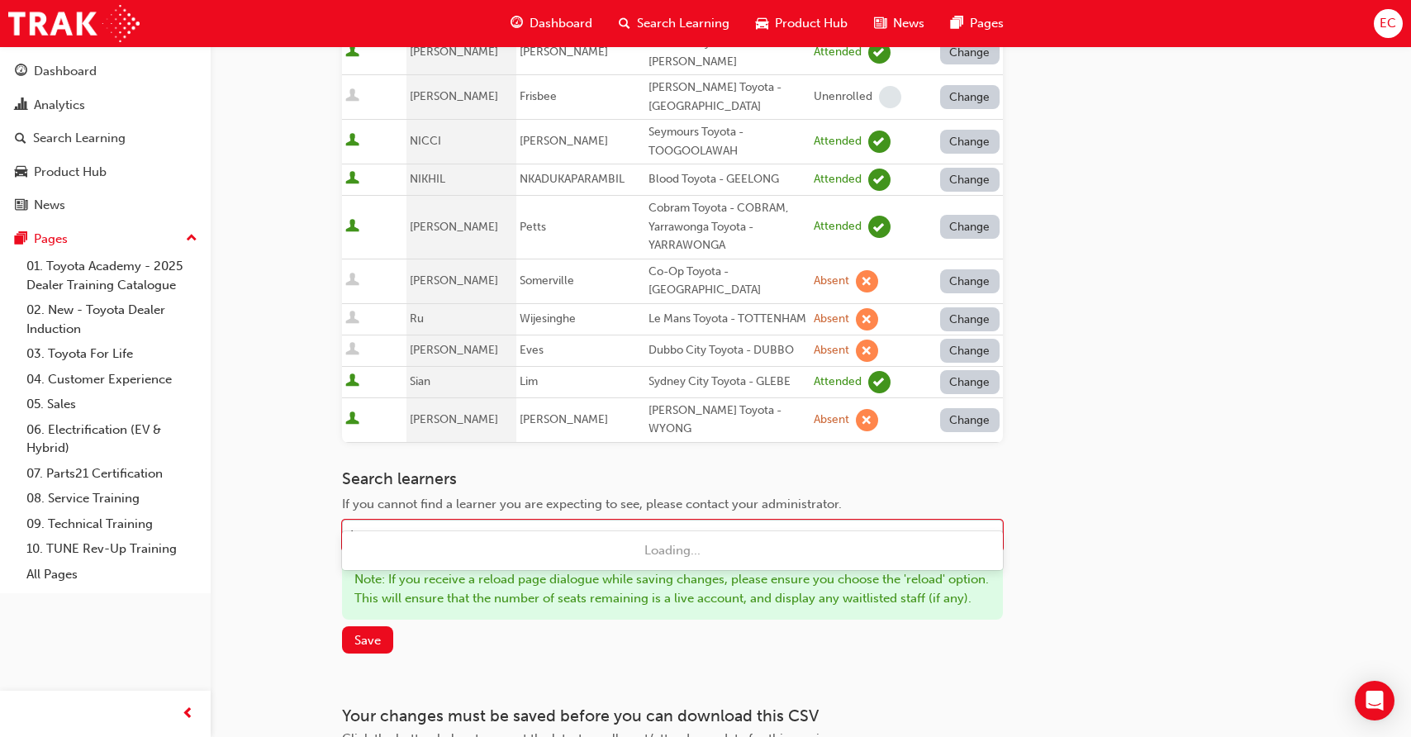
type input "banner"
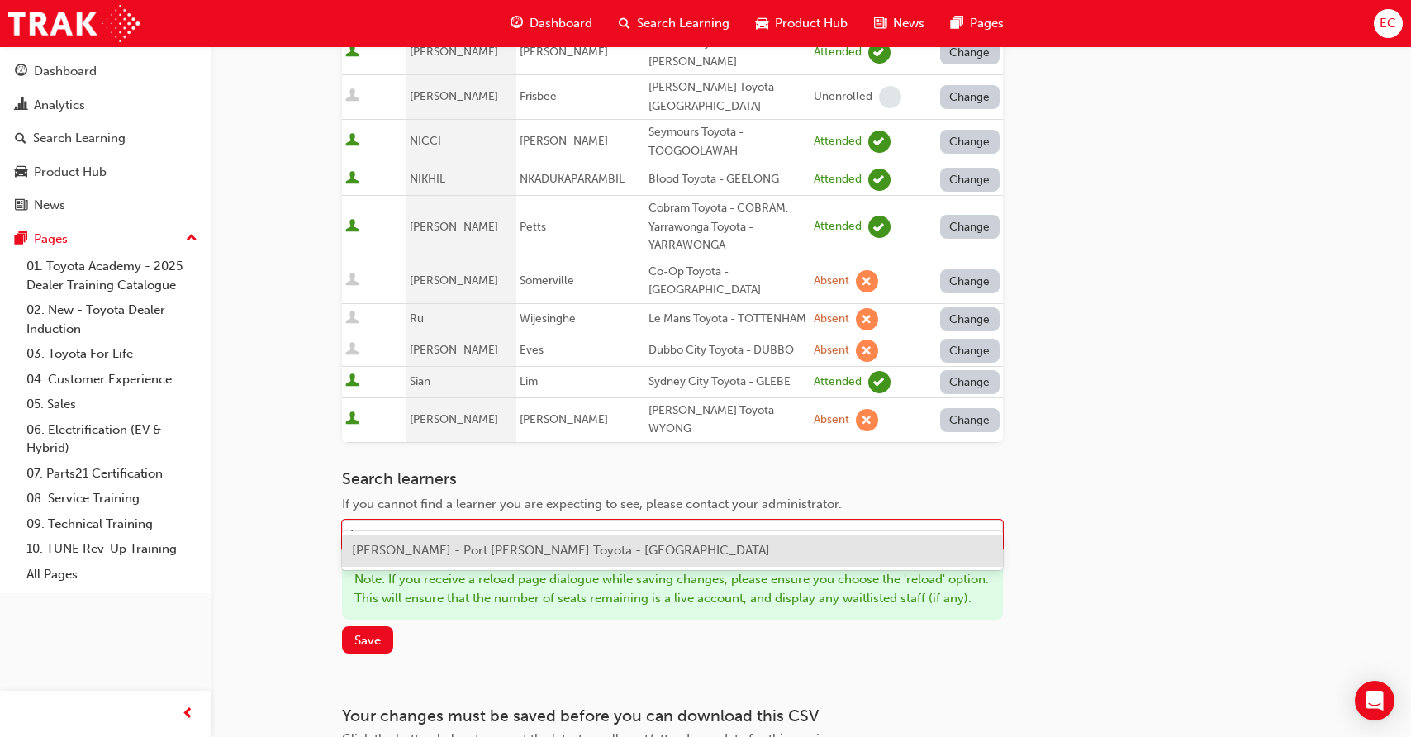
click at [429, 561] on div "[PERSON_NAME] - Port [PERSON_NAME] Toyota - [GEOGRAPHIC_DATA]" at bounding box center [672, 550] width 661 height 32
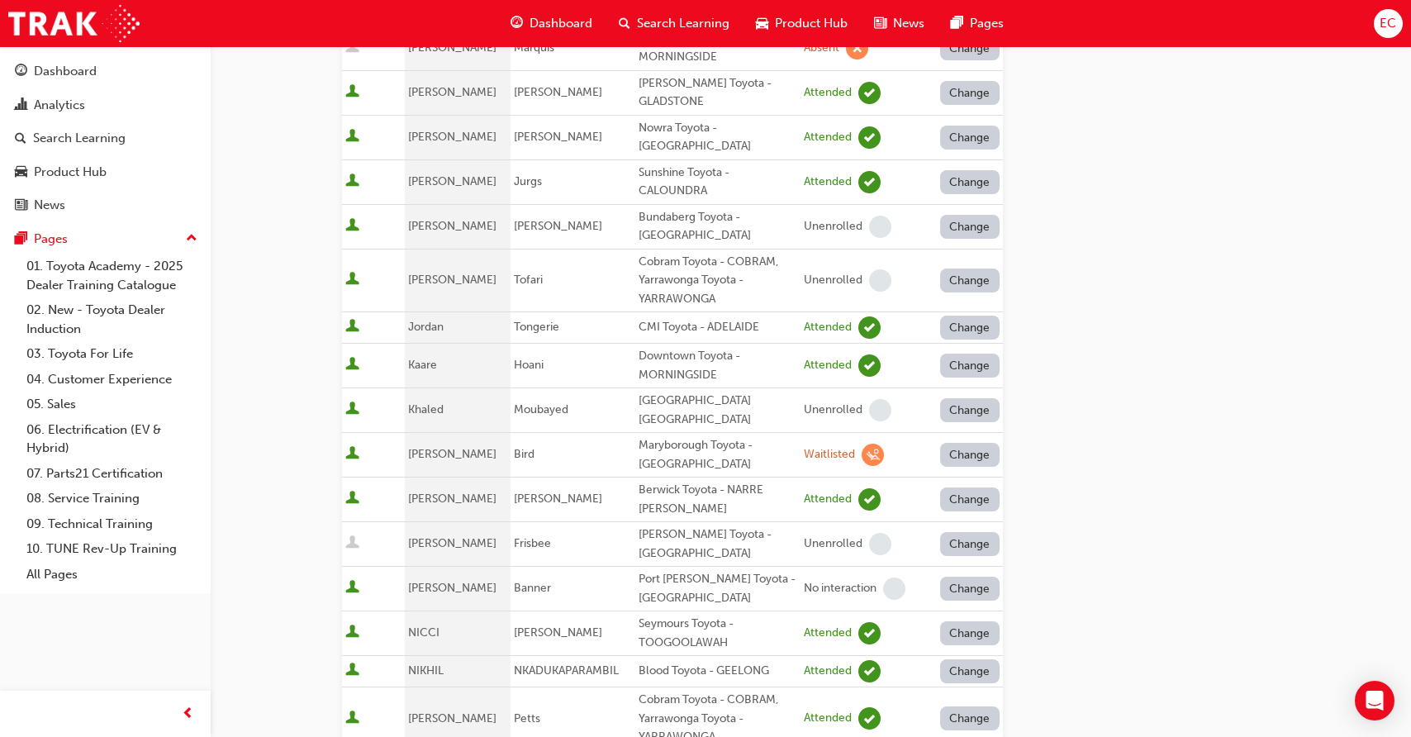
scroll to position [354, 0]
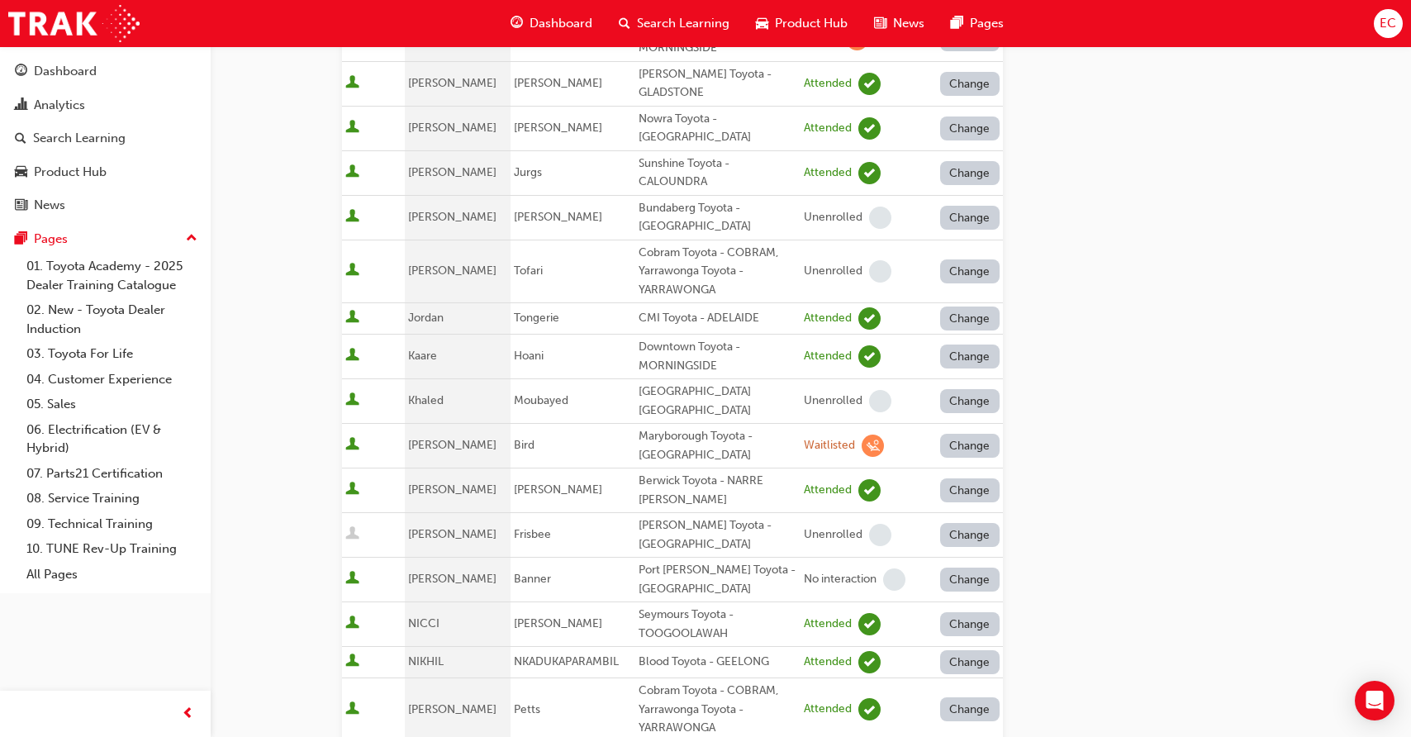
click at [951, 571] on button "Change" at bounding box center [969, 579] width 59 height 24
click at [941, 632] on div "Enrolled" at bounding box center [950, 637] width 48 height 19
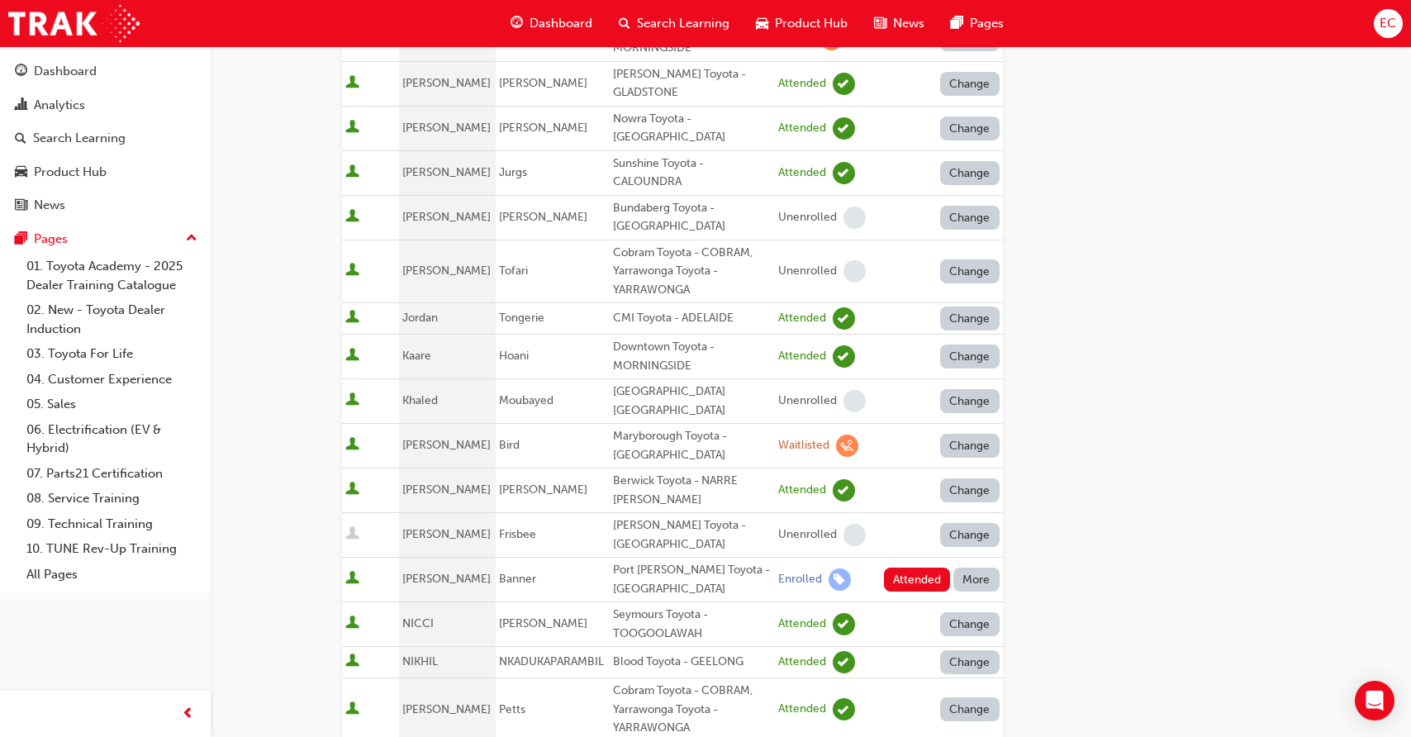
click at [911, 557] on td "Attended More" at bounding box center [935, 579] width 131 height 45
click at [905, 567] on button "Attended" at bounding box center [917, 579] width 67 height 24
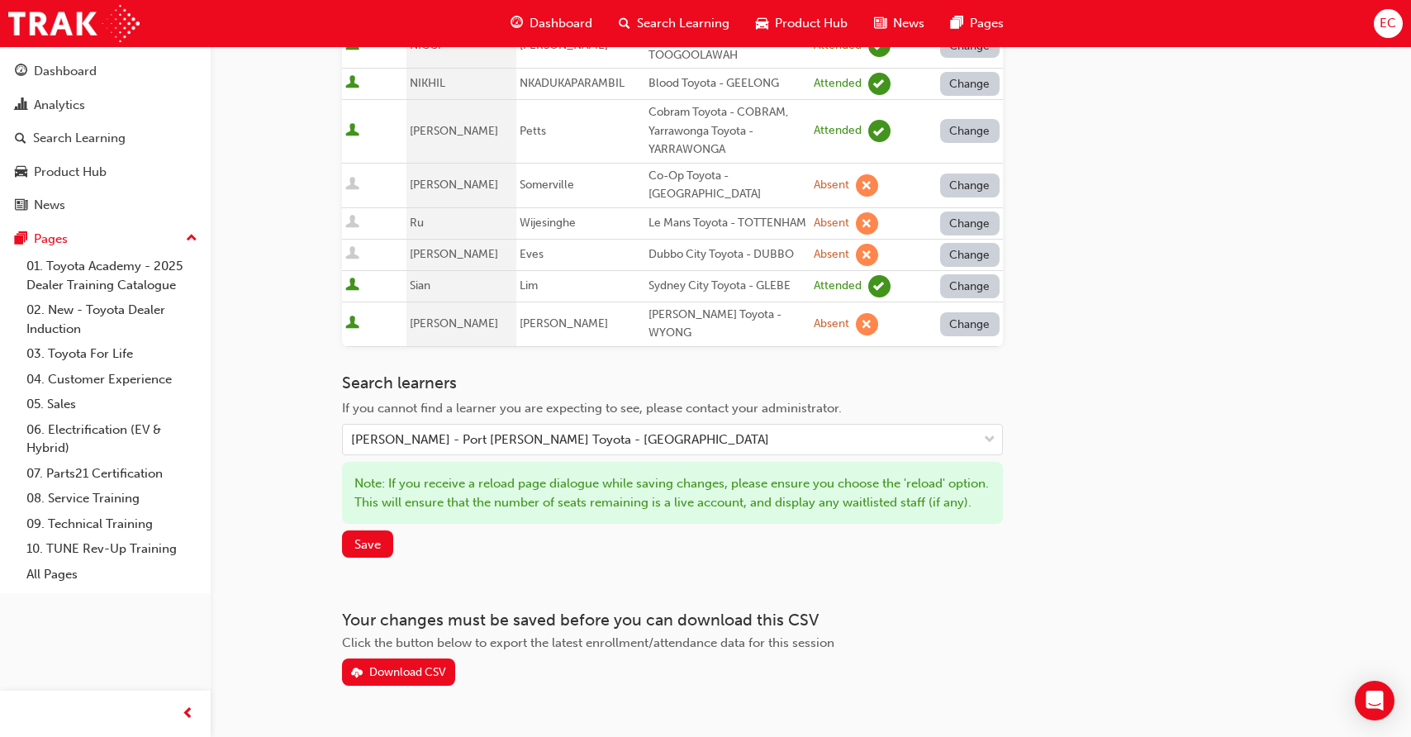
scroll to position [968, 0]
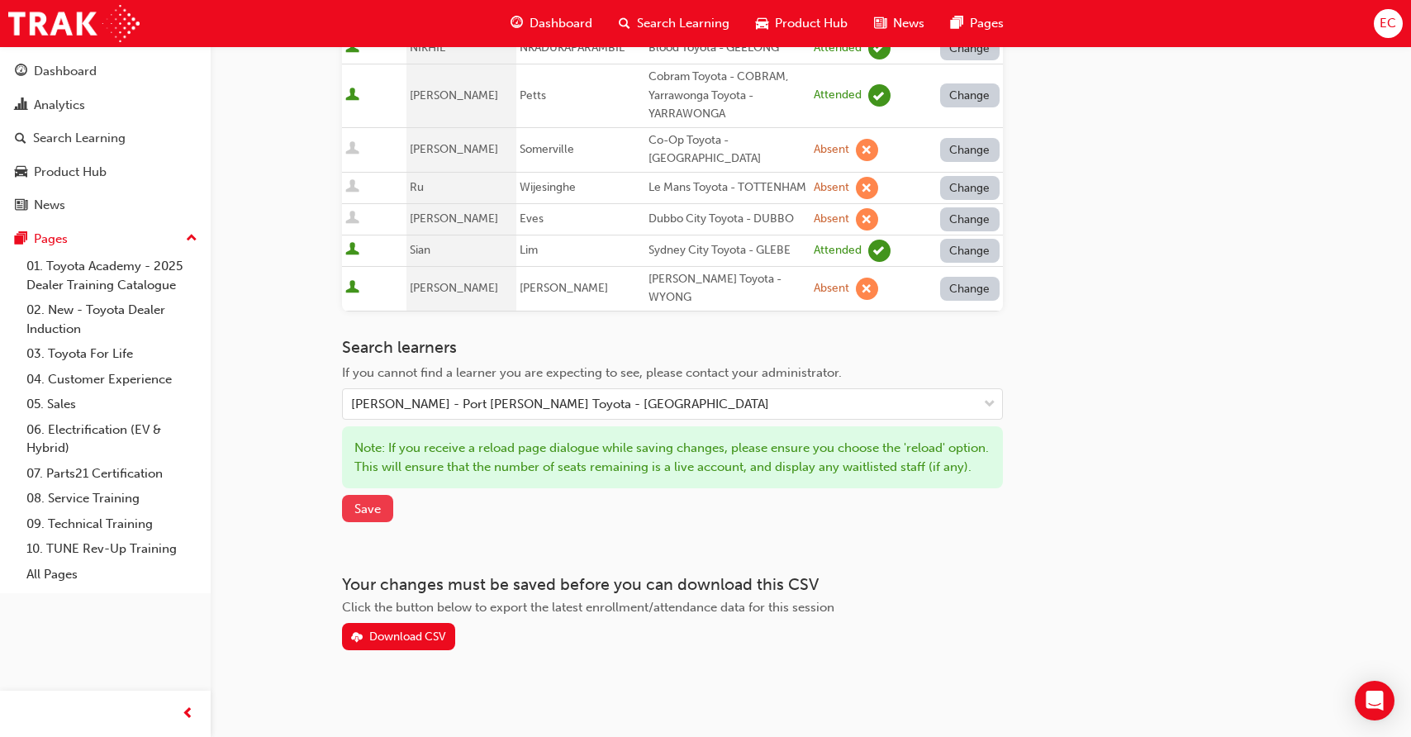
click at [376, 508] on span "Save" at bounding box center [367, 508] width 26 height 15
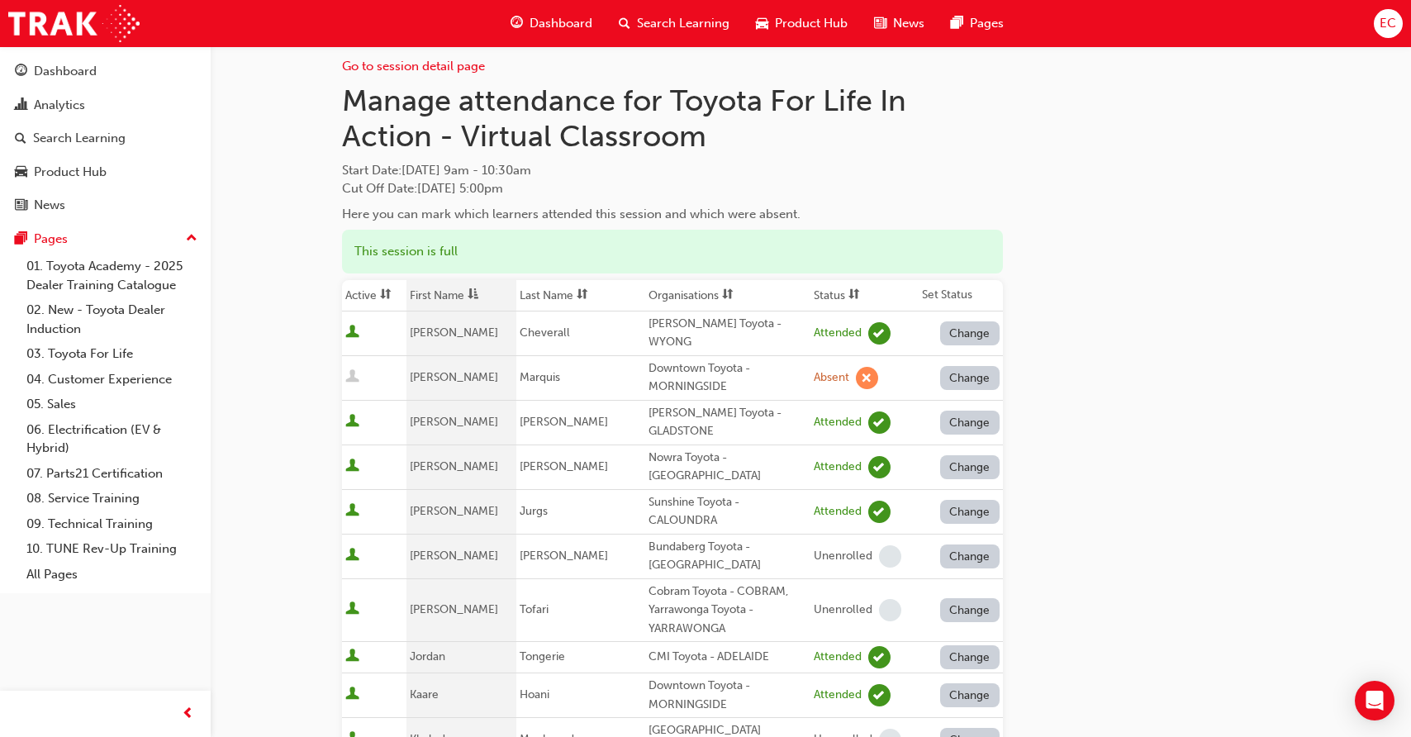
scroll to position [0, 0]
